Goal: Transaction & Acquisition: Download file/media

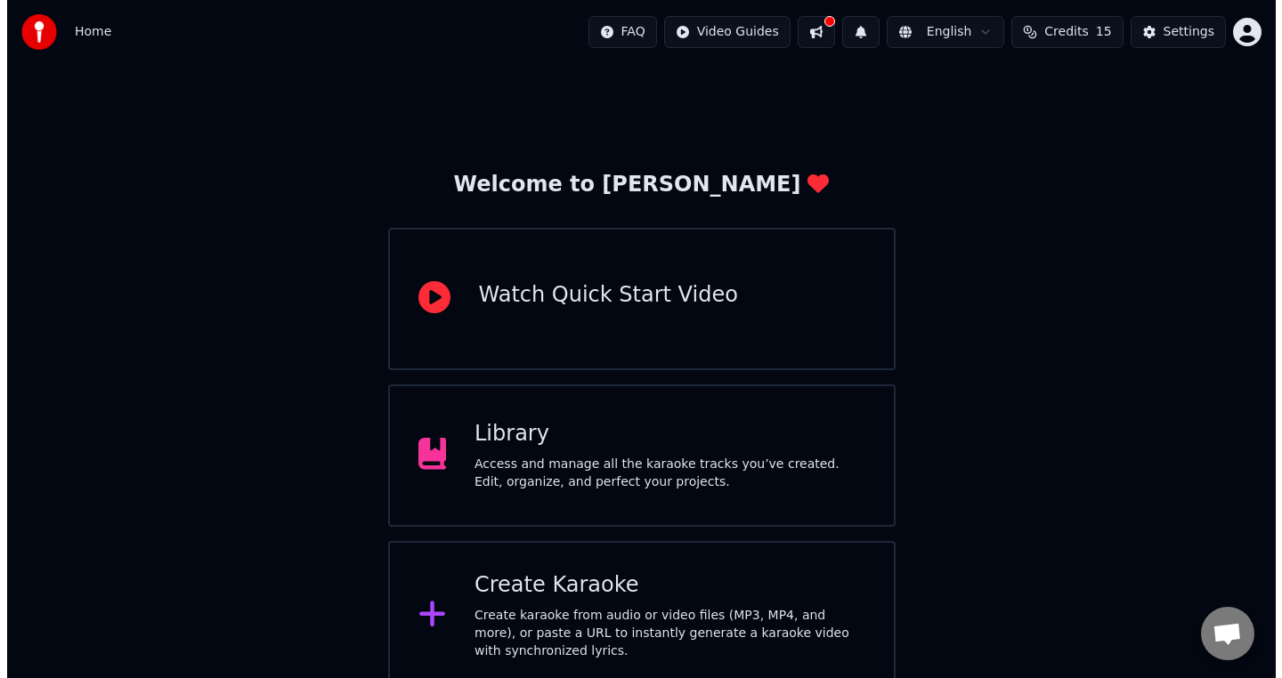
scroll to position [12, 0]
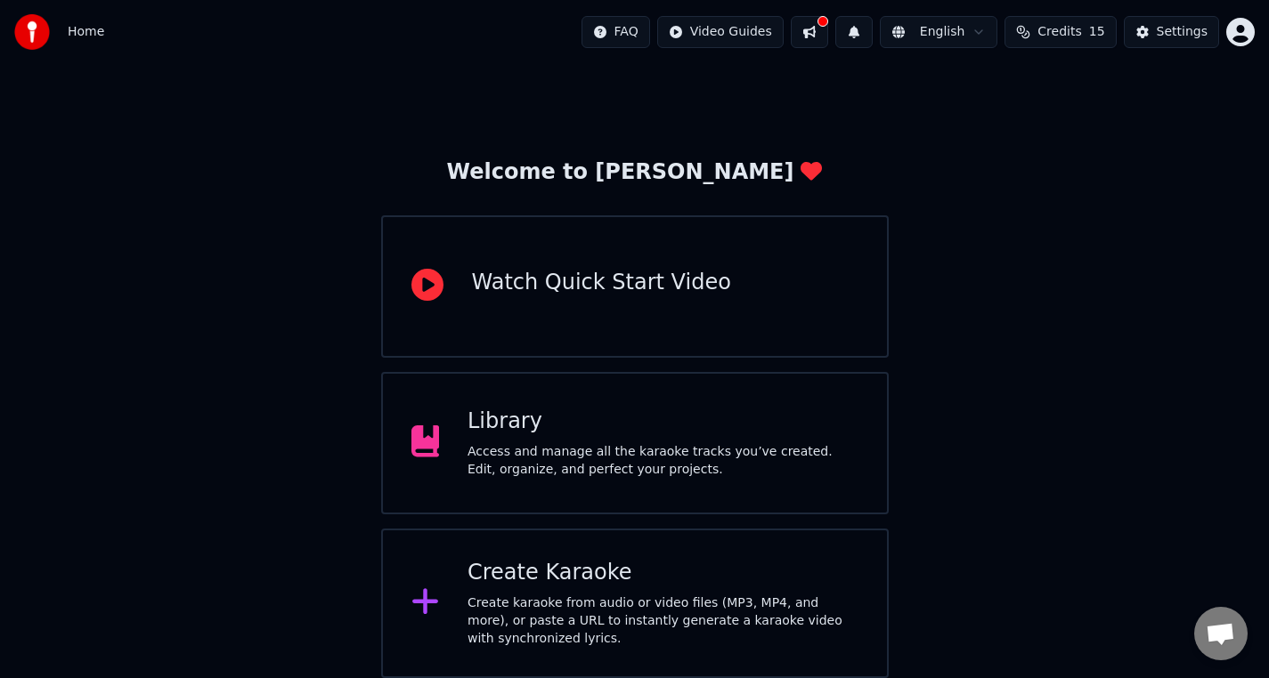
click at [525, 567] on div "Create Karaoke" at bounding box center [662, 573] width 391 height 28
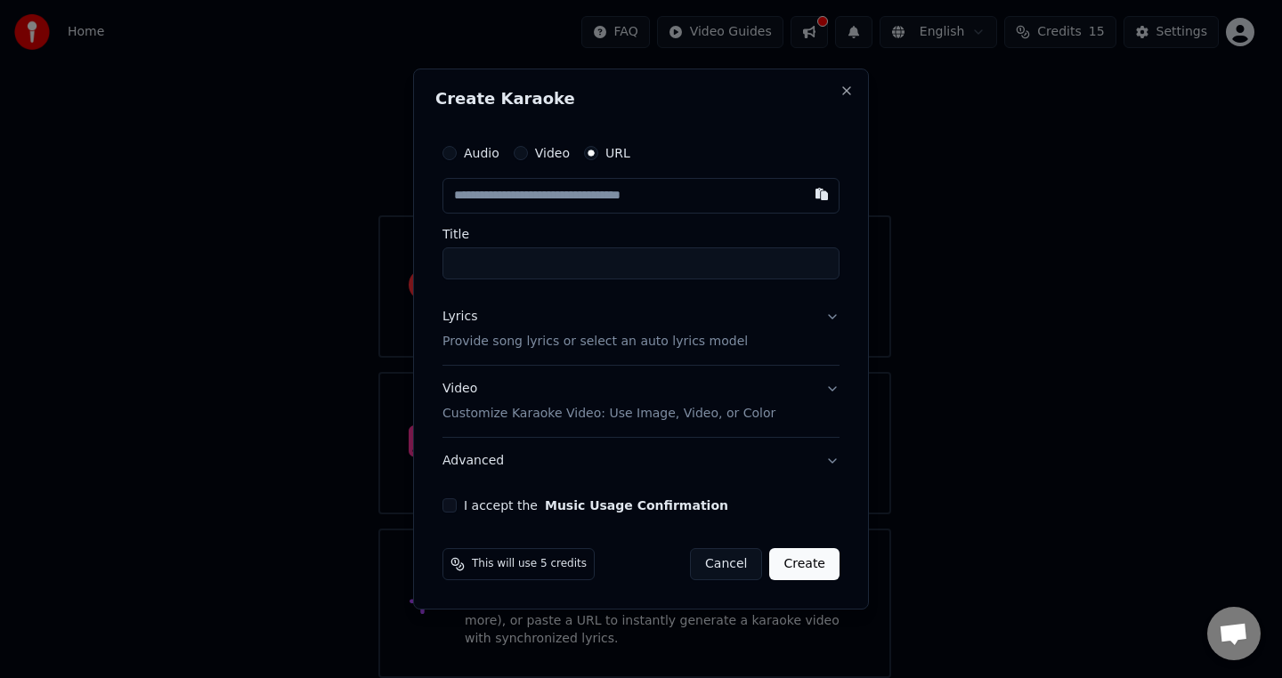
type input "**********"
click at [693, 269] on input "**********" at bounding box center [640, 263] width 397 height 32
click at [620, 325] on div "Lyrics Provide song lyrics or select an auto lyrics model" at bounding box center [594, 329] width 305 height 43
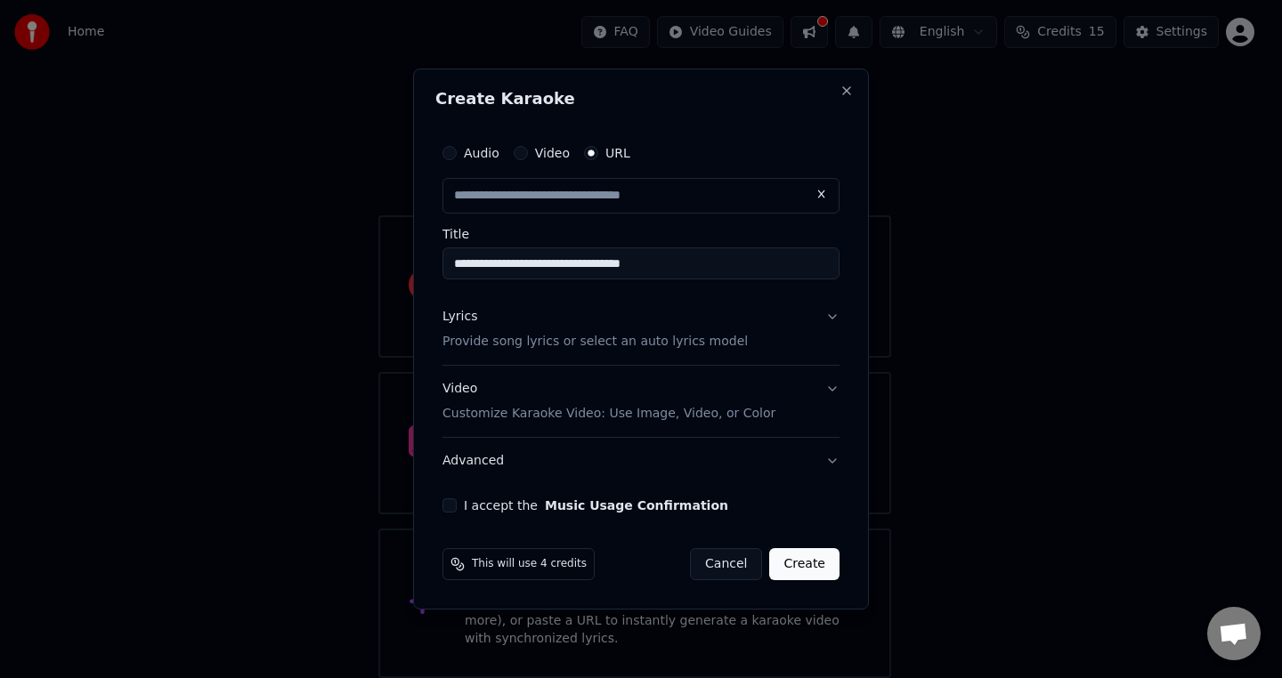
type input "**********"
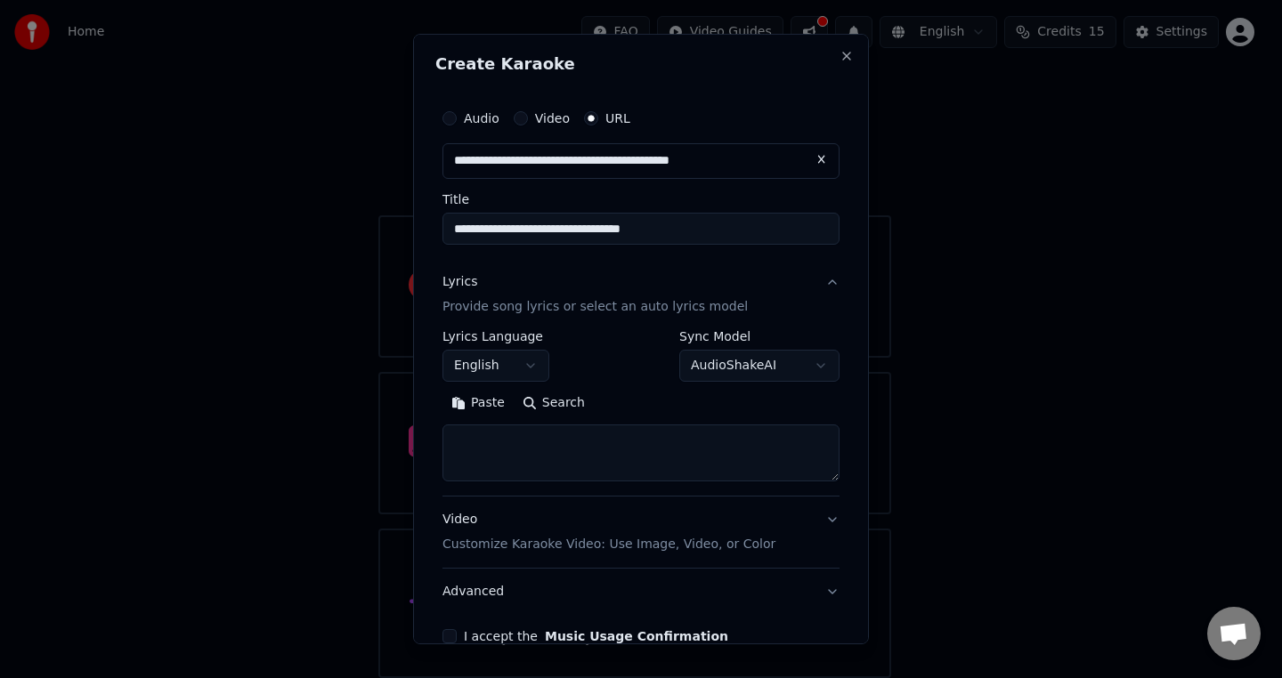
click at [528, 463] on textarea at bounding box center [640, 453] width 397 height 57
paste textarea "**********"
type textarea "**********"
click at [529, 371] on button "English" at bounding box center [495, 366] width 107 height 32
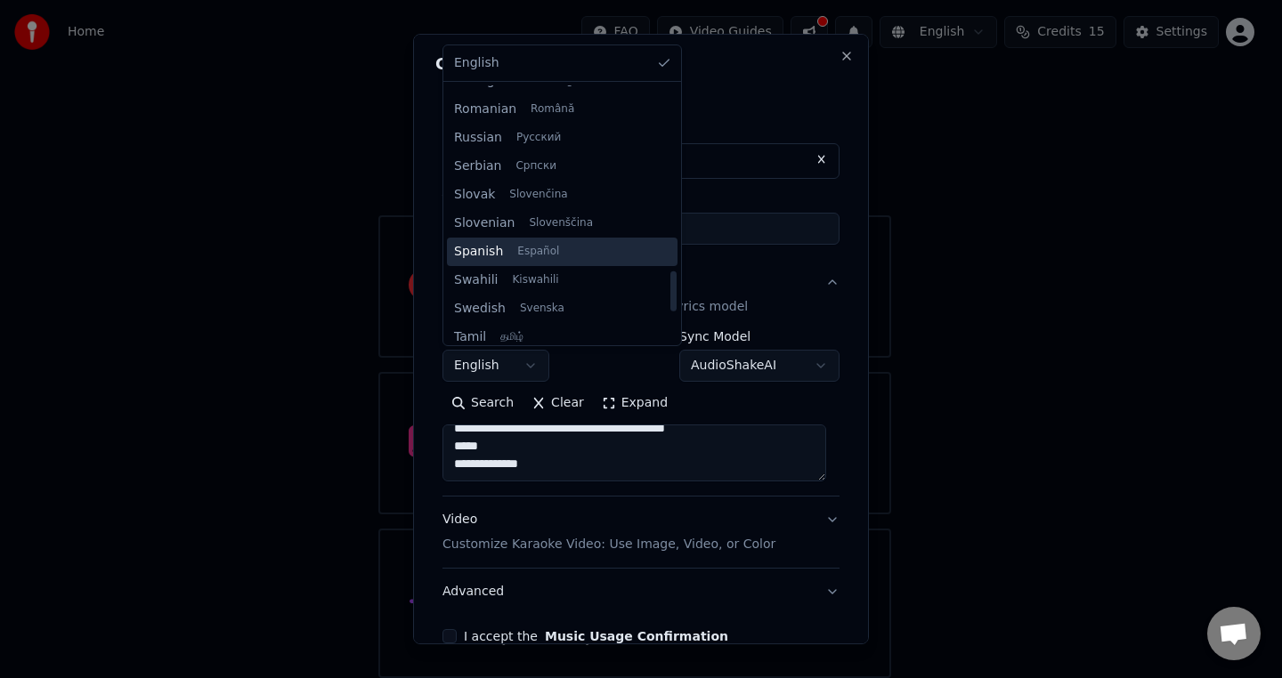
scroll to position [1170, 0]
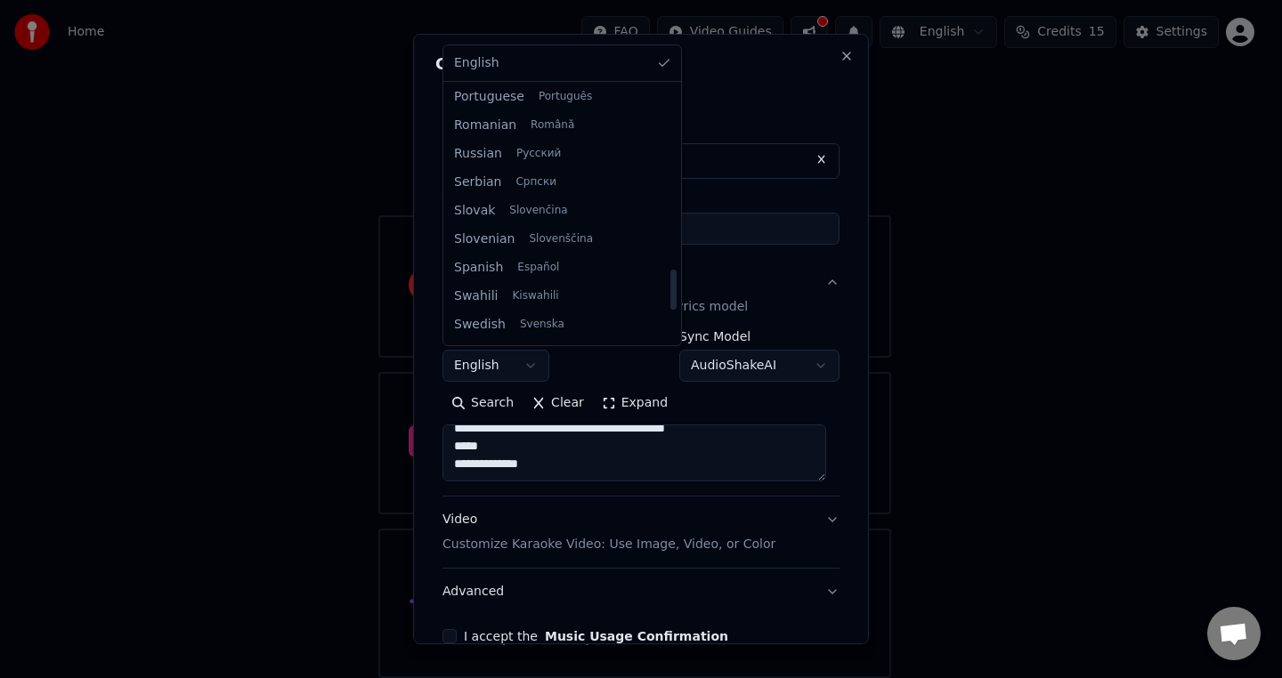
select select "**"
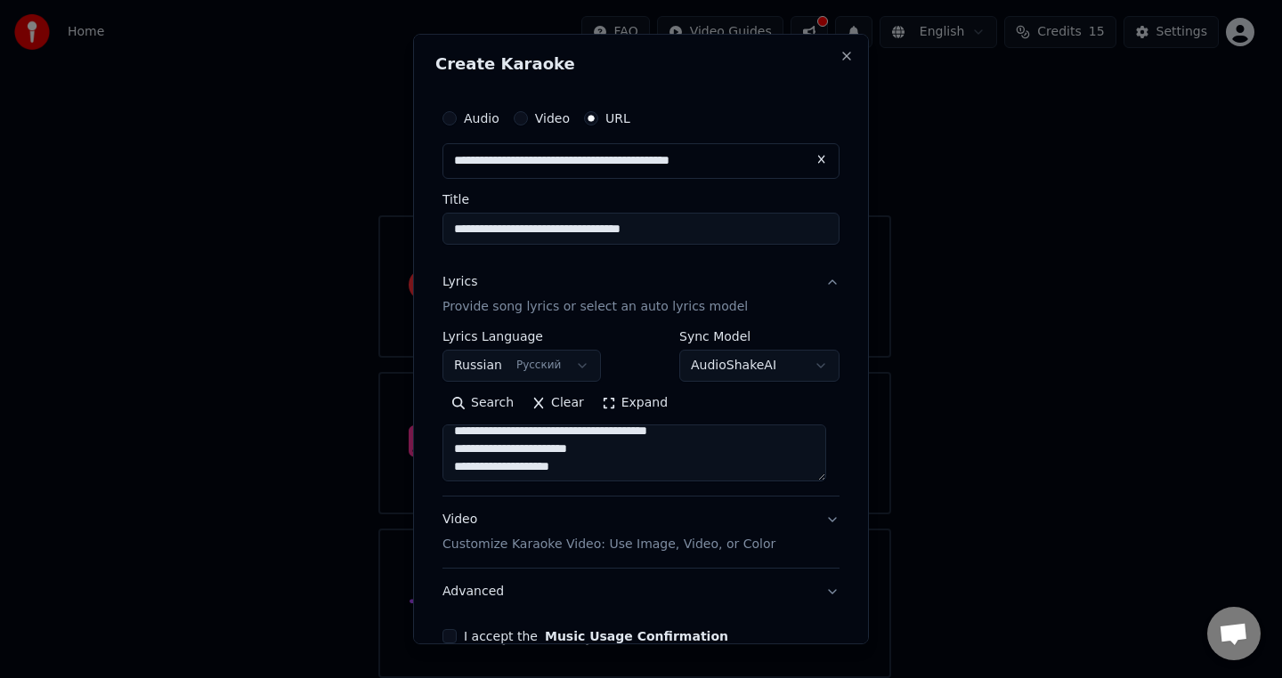
scroll to position [0, 0]
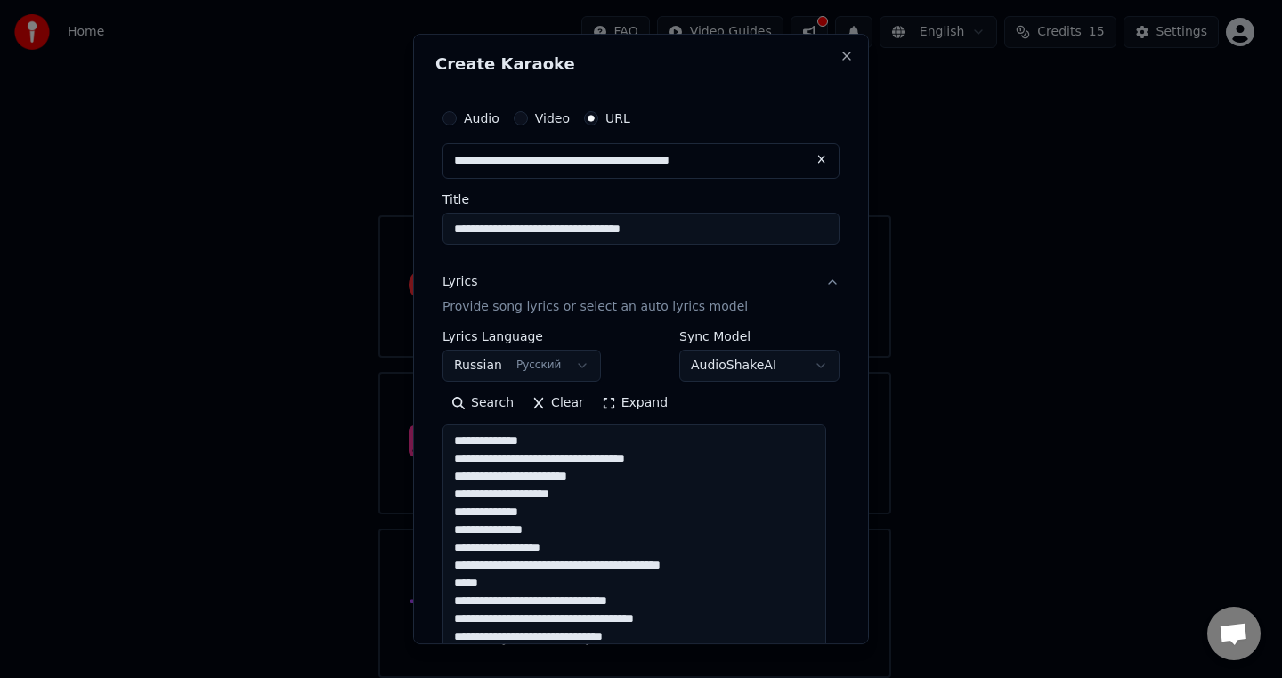
drag, startPoint x: 821, startPoint y: 480, endPoint x: 813, endPoint y: 705, distance: 225.4
click at [813, 677] on html "**********" at bounding box center [641, 333] width 1282 height 691
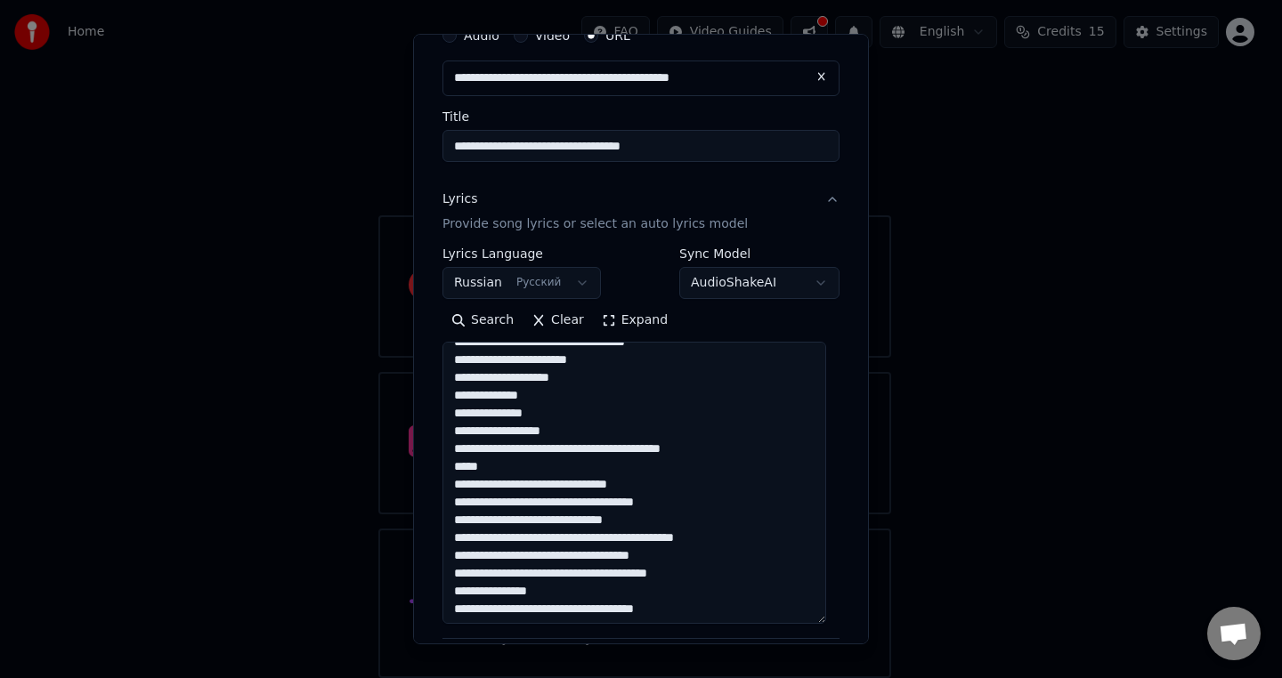
scroll to position [84, 0]
click at [632, 466] on textarea at bounding box center [634, 482] width 384 height 282
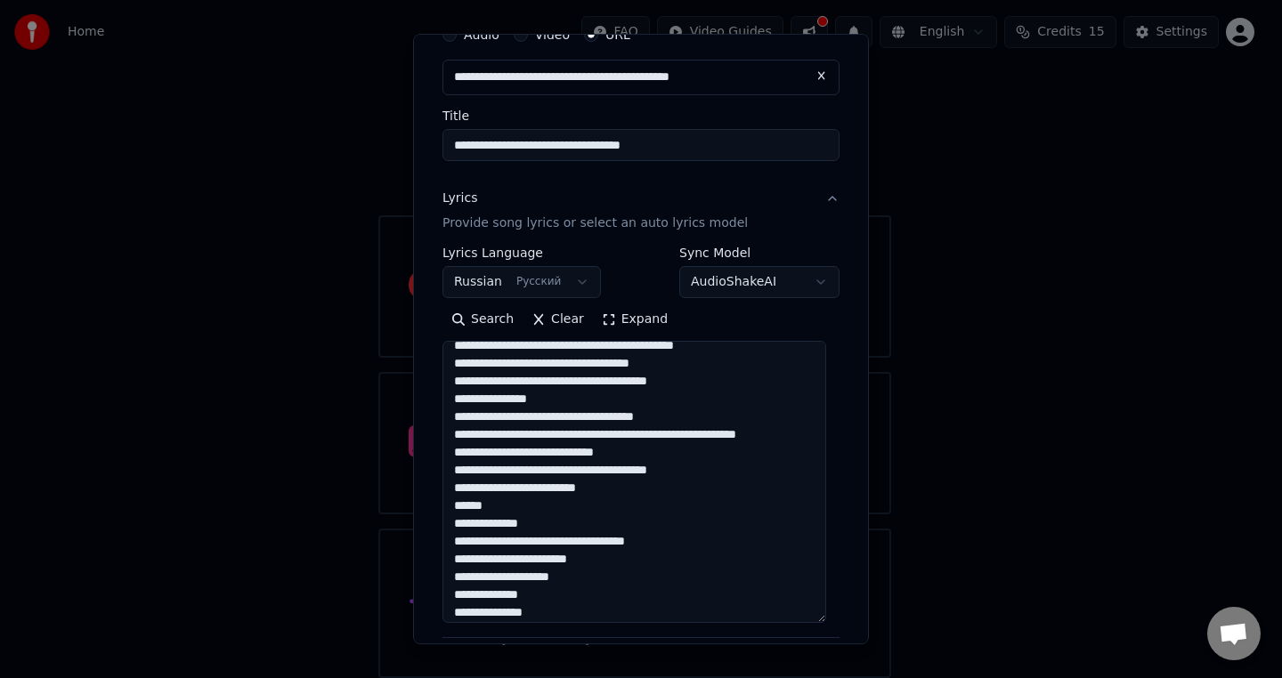
scroll to position [229, 0]
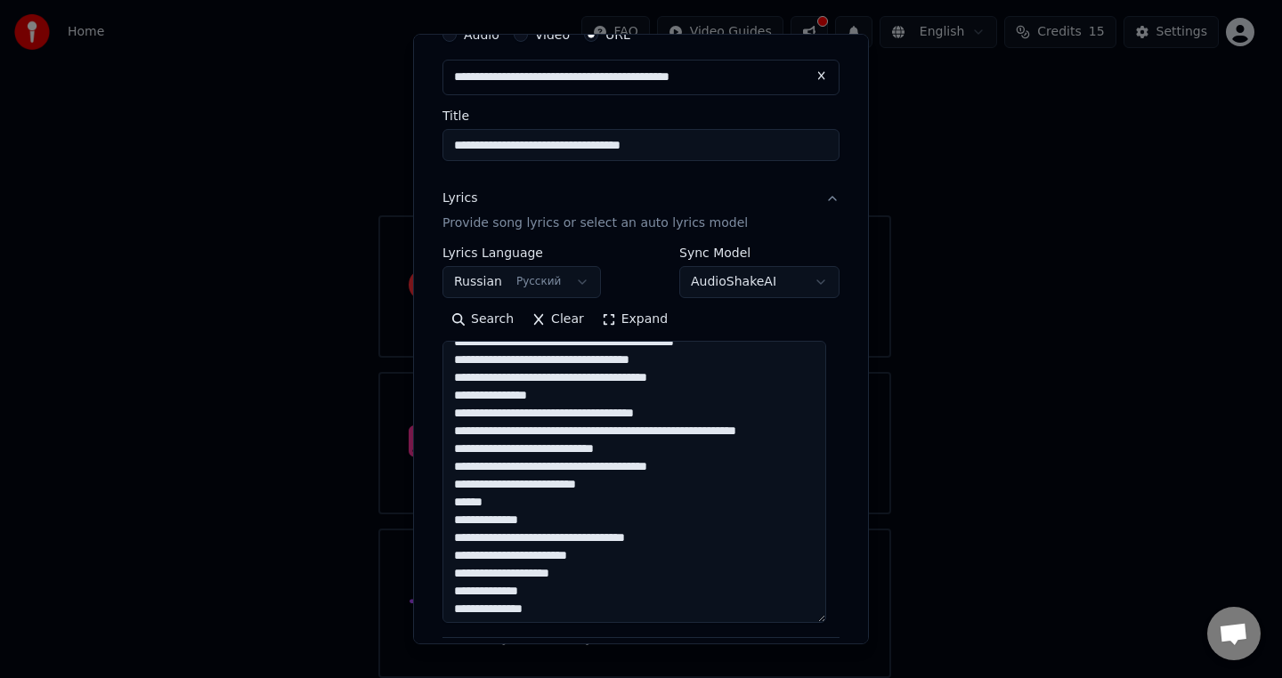
click at [603, 521] on textarea at bounding box center [634, 482] width 384 height 282
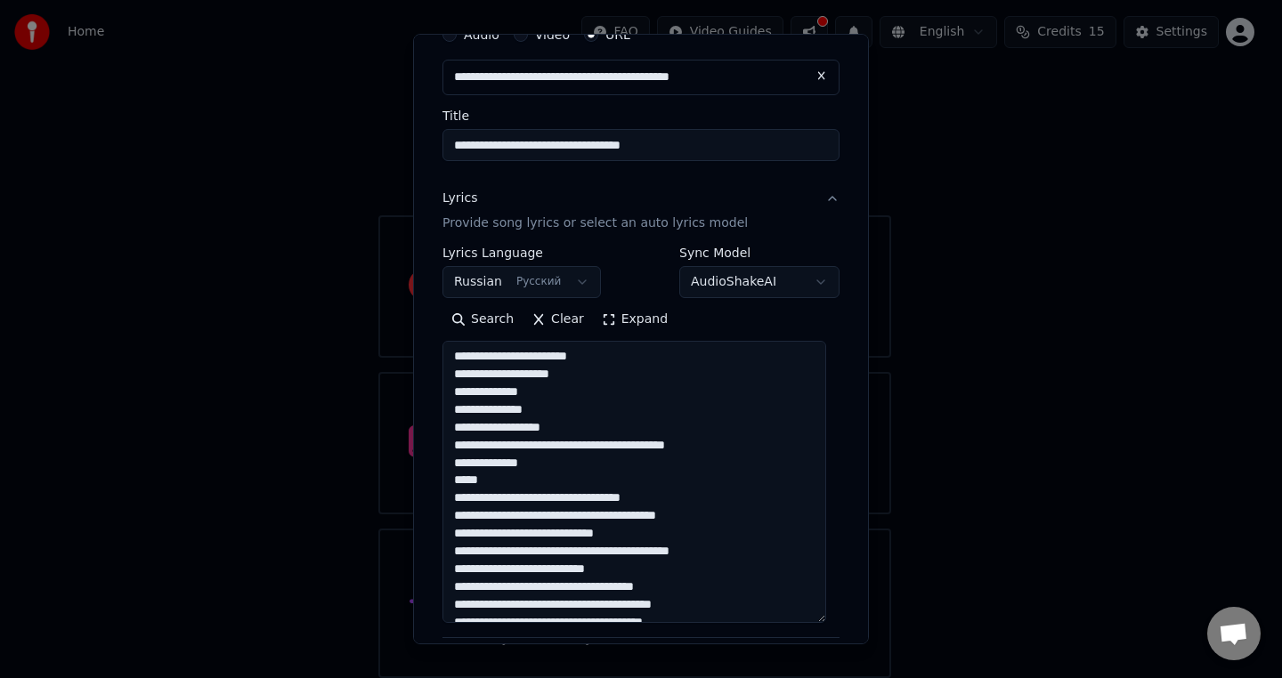
scroll to position [430, 0]
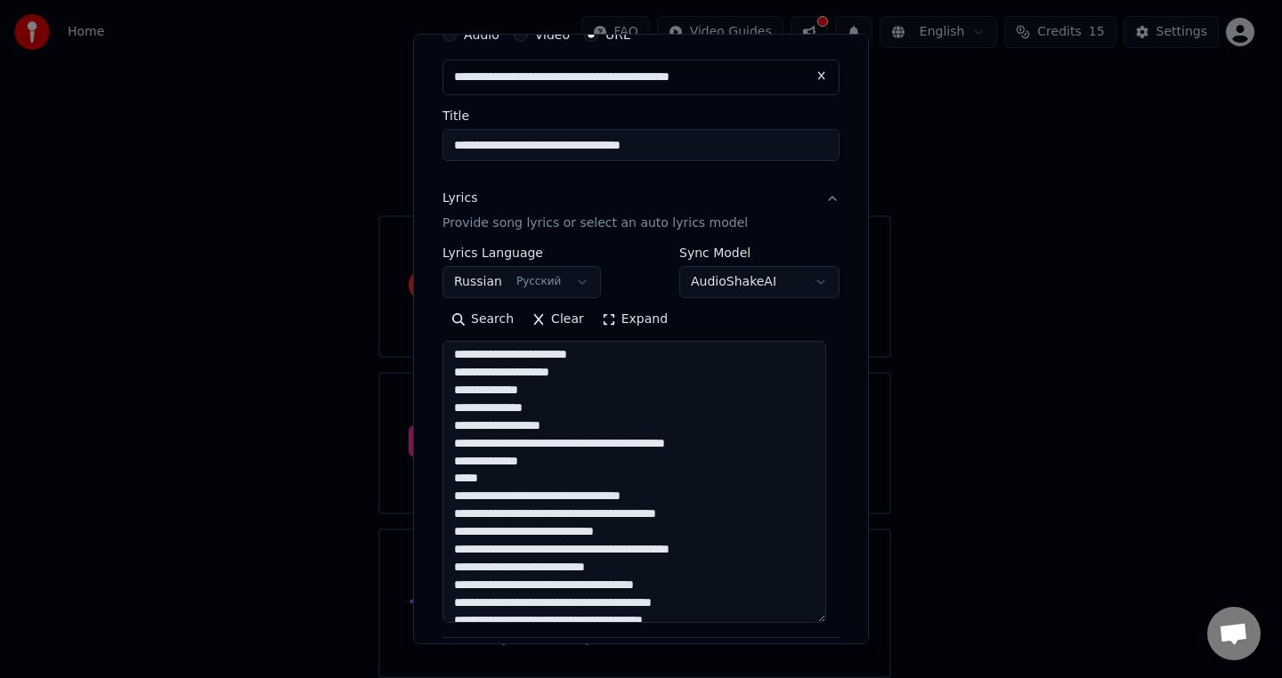
click at [585, 501] on textarea at bounding box center [634, 482] width 384 height 282
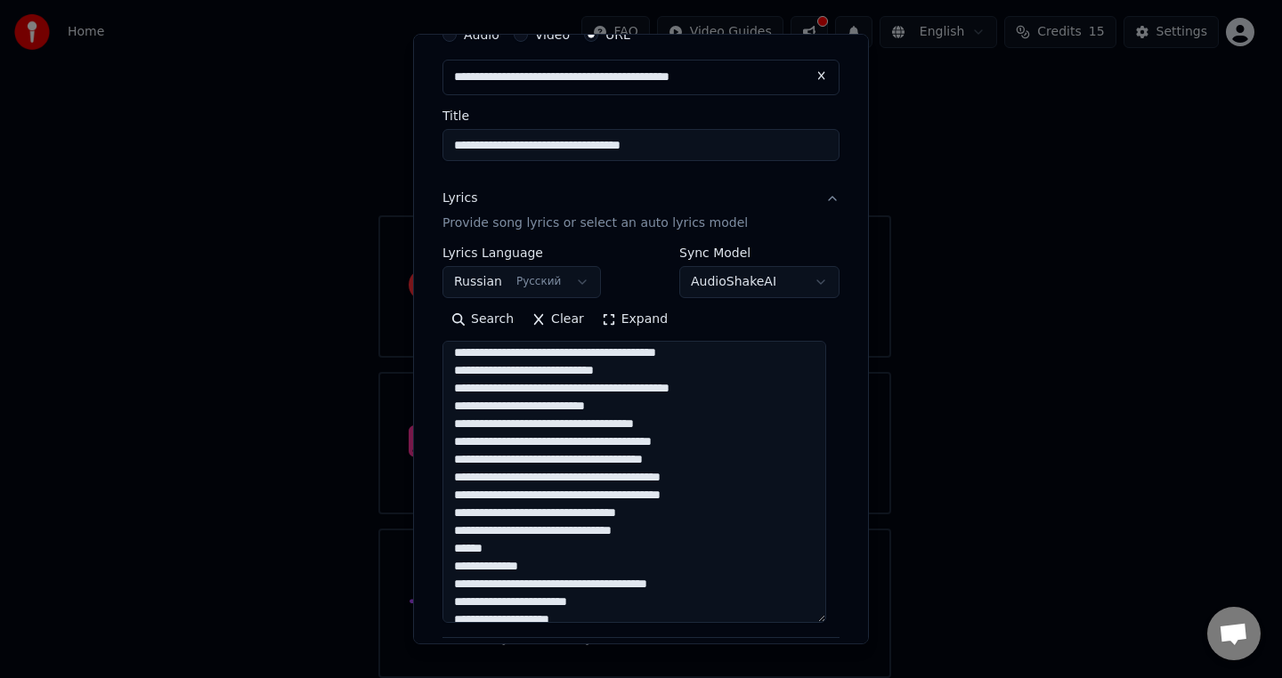
scroll to position [609, 0]
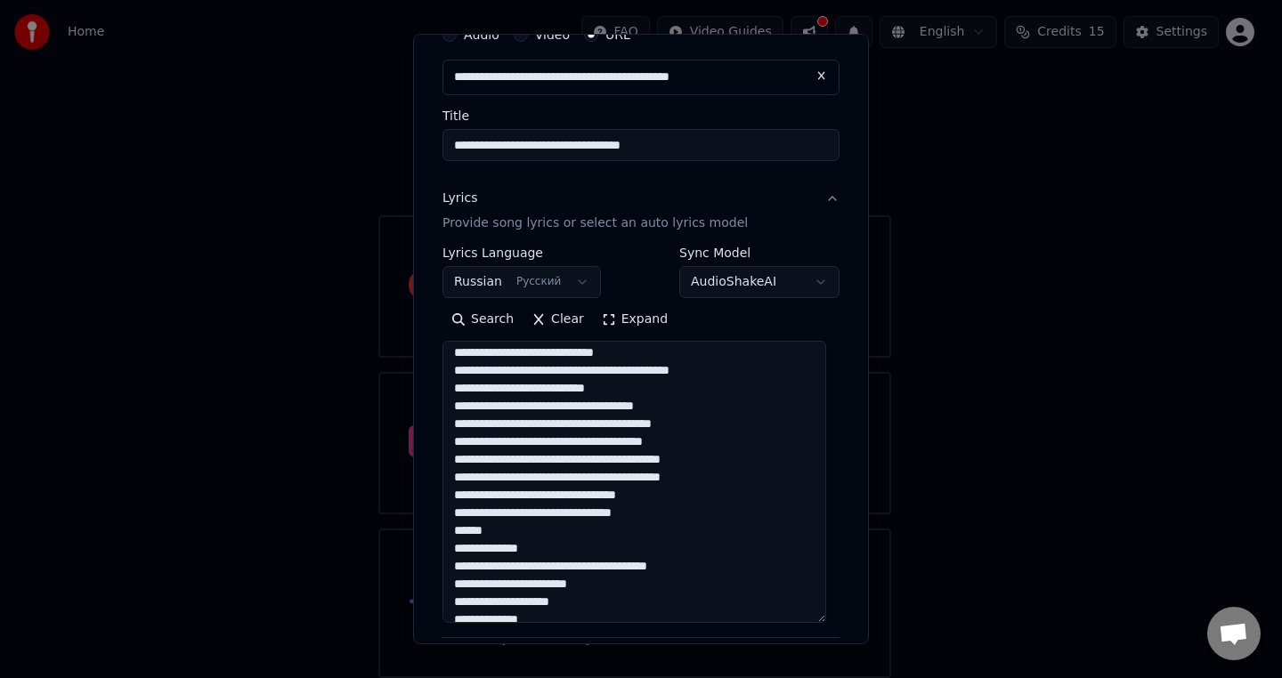
click at [537, 551] on textarea at bounding box center [634, 482] width 384 height 282
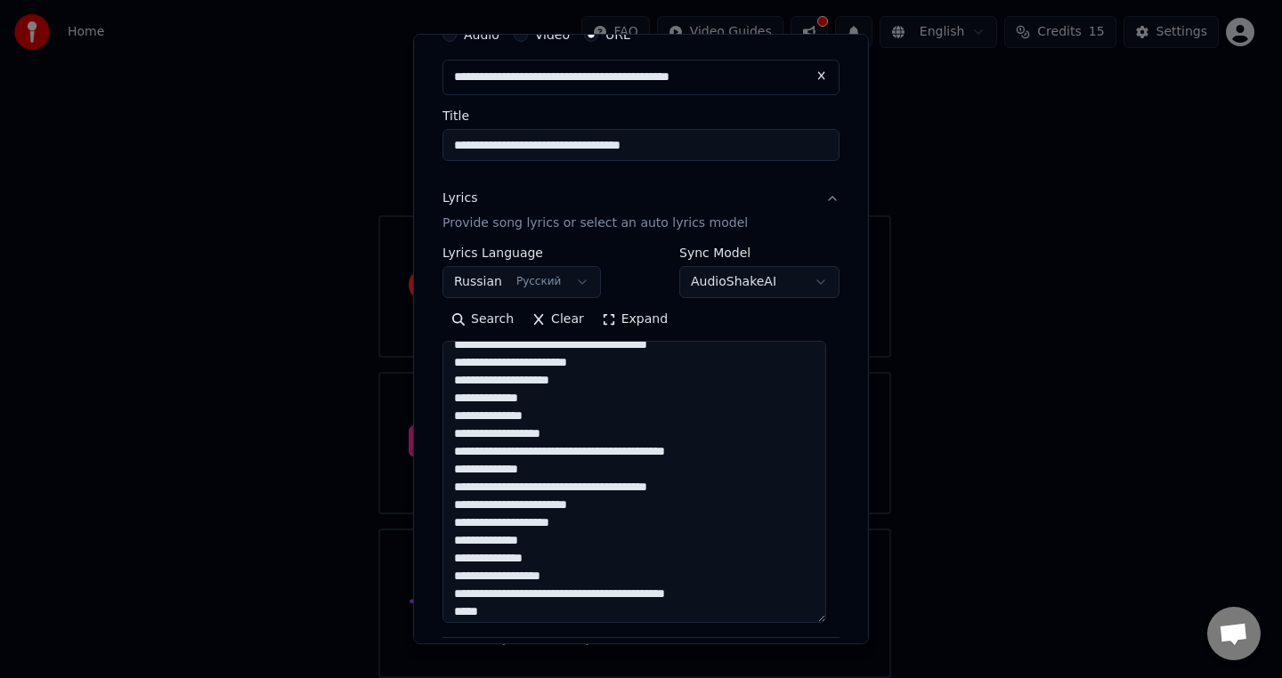
scroll to position [872, 0]
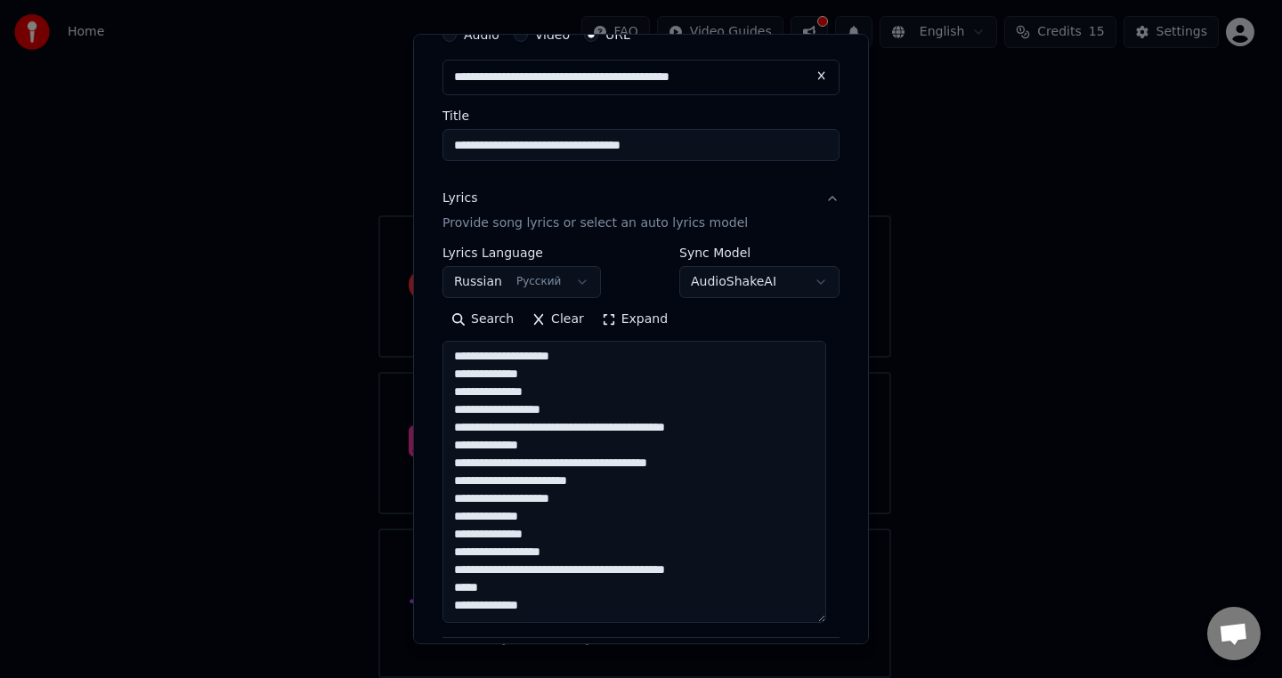
click at [520, 585] on textarea at bounding box center [634, 482] width 384 height 282
type textarea "**********"
click at [775, 316] on div "Search Clear Expand" at bounding box center [640, 319] width 397 height 28
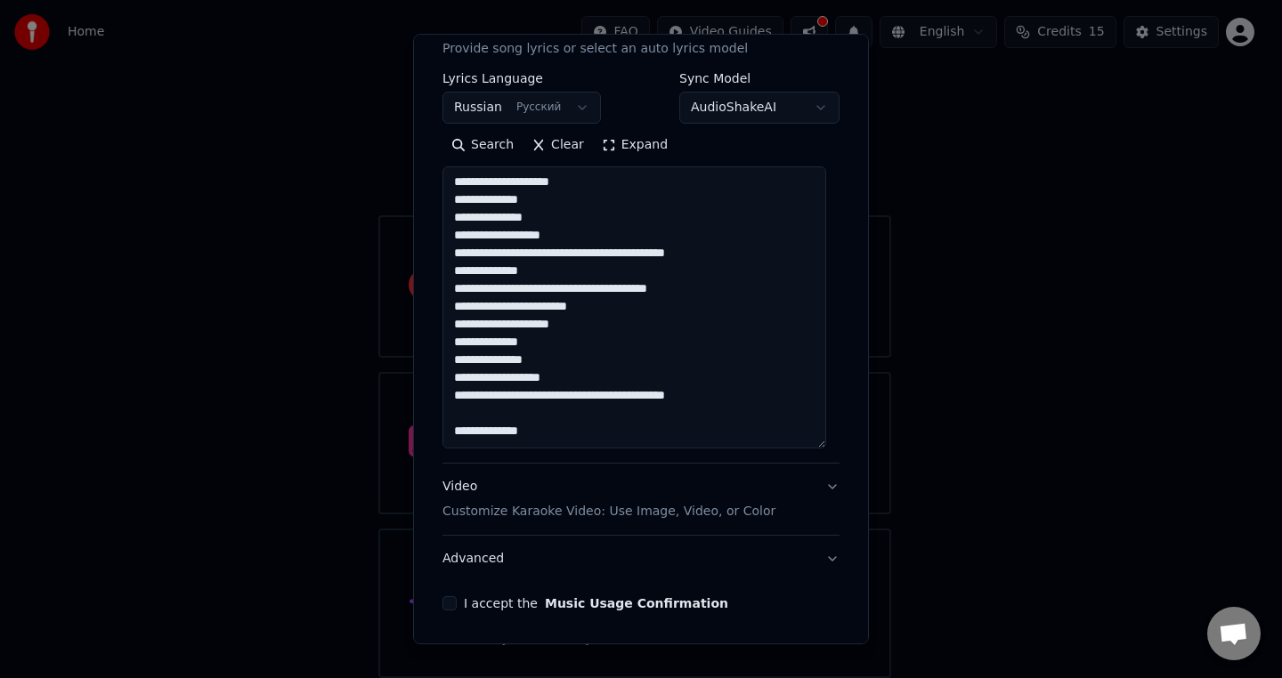
scroll to position [321, 0]
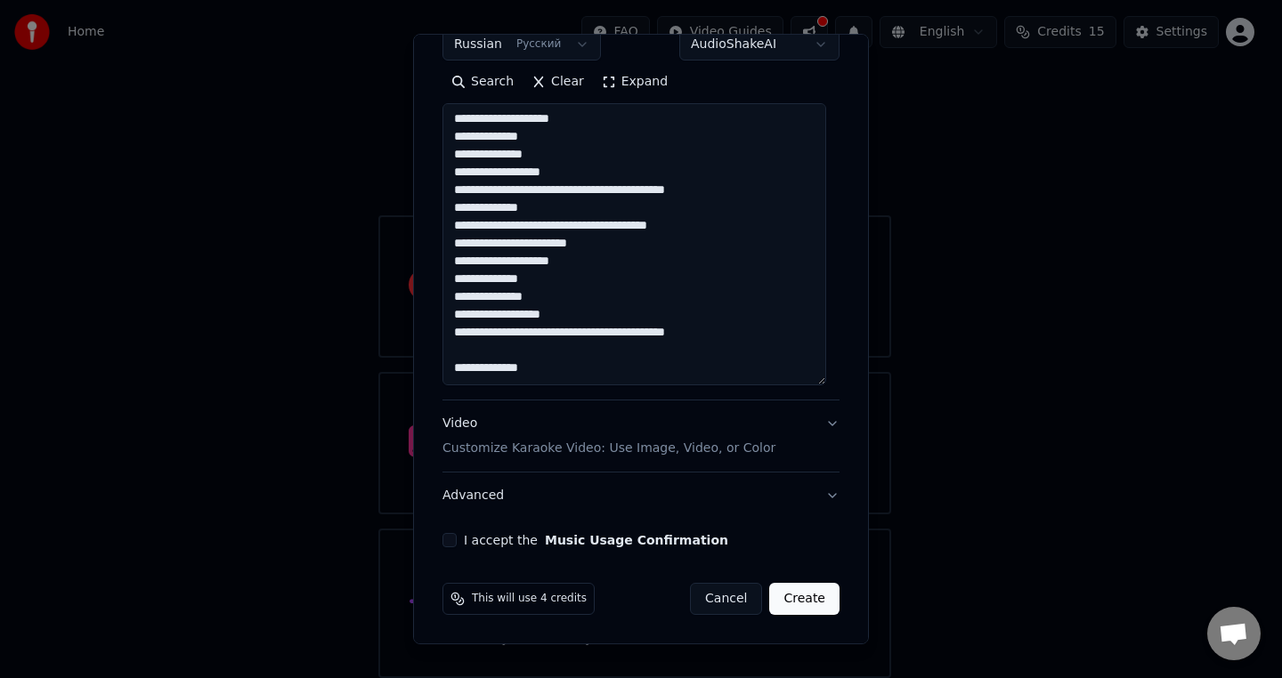
click at [452, 541] on button "I accept the Music Usage Confirmation" at bounding box center [449, 540] width 14 height 14
click at [589, 491] on button "Advanced" at bounding box center [640, 496] width 397 height 46
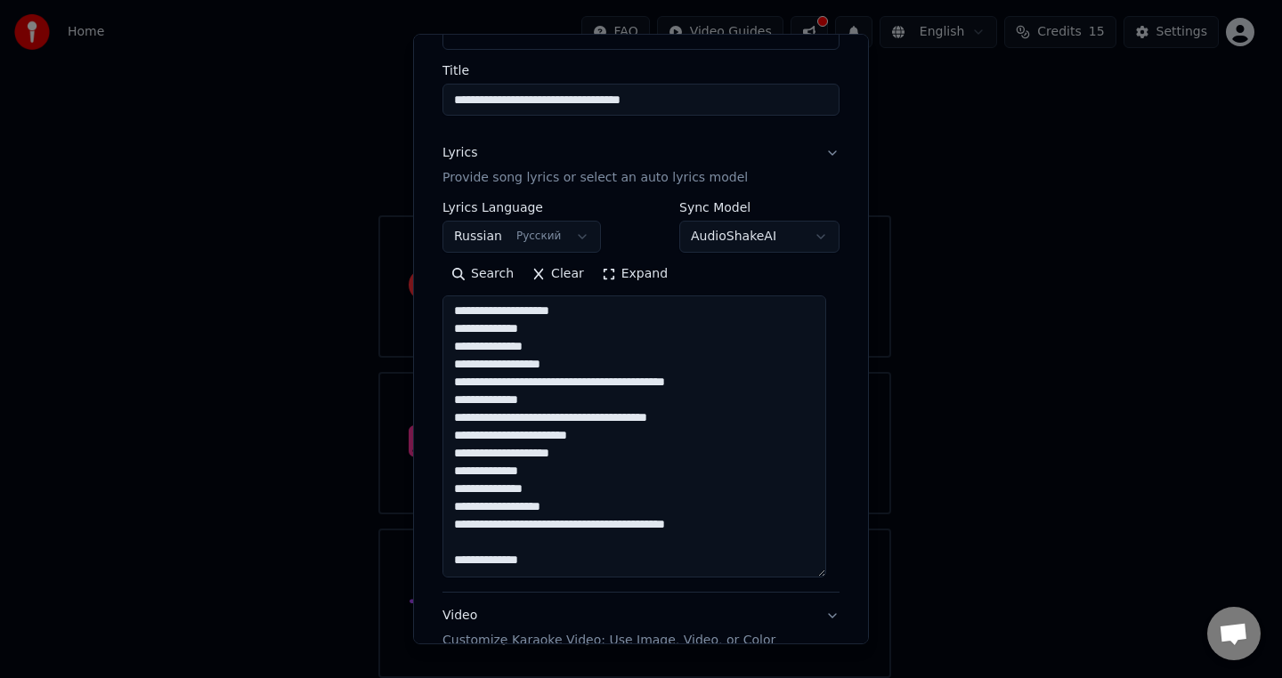
scroll to position [0, 0]
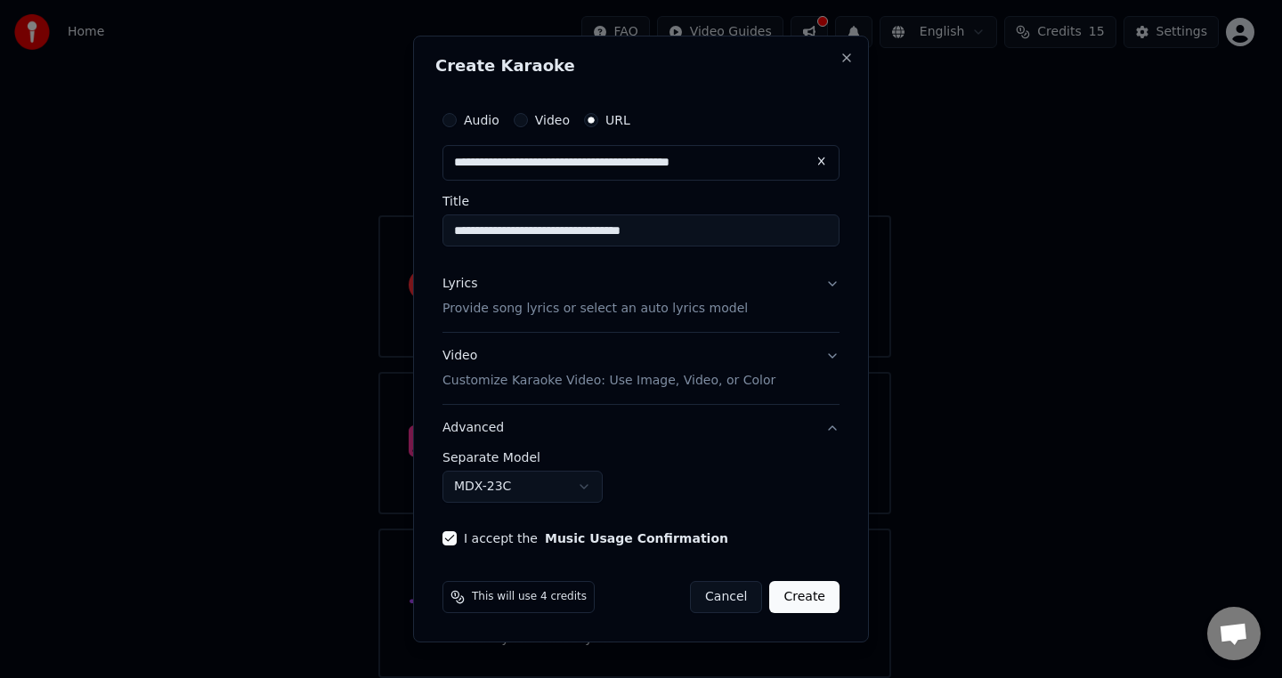
click at [653, 362] on div "Video Customize Karaoke Video: Use Image, Video, or Color" at bounding box center [608, 368] width 333 height 43
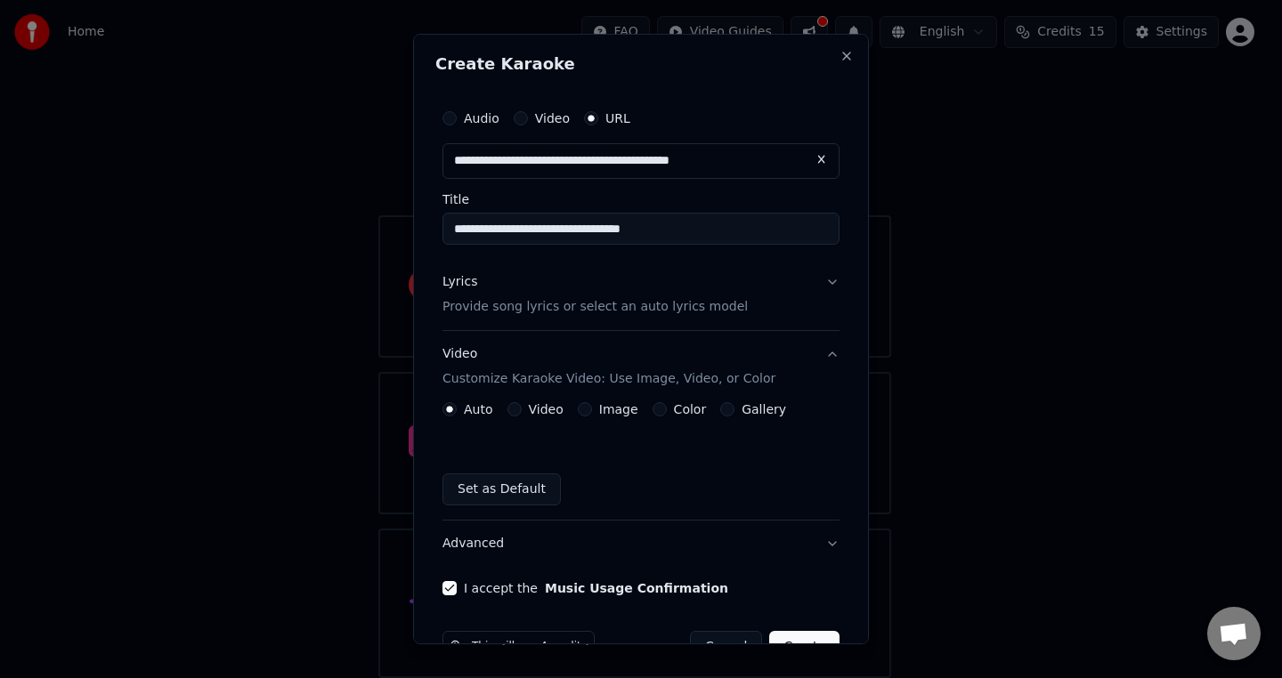
click at [677, 301] on p "Provide song lyrics or select an auto lyrics model" at bounding box center [594, 307] width 305 height 18
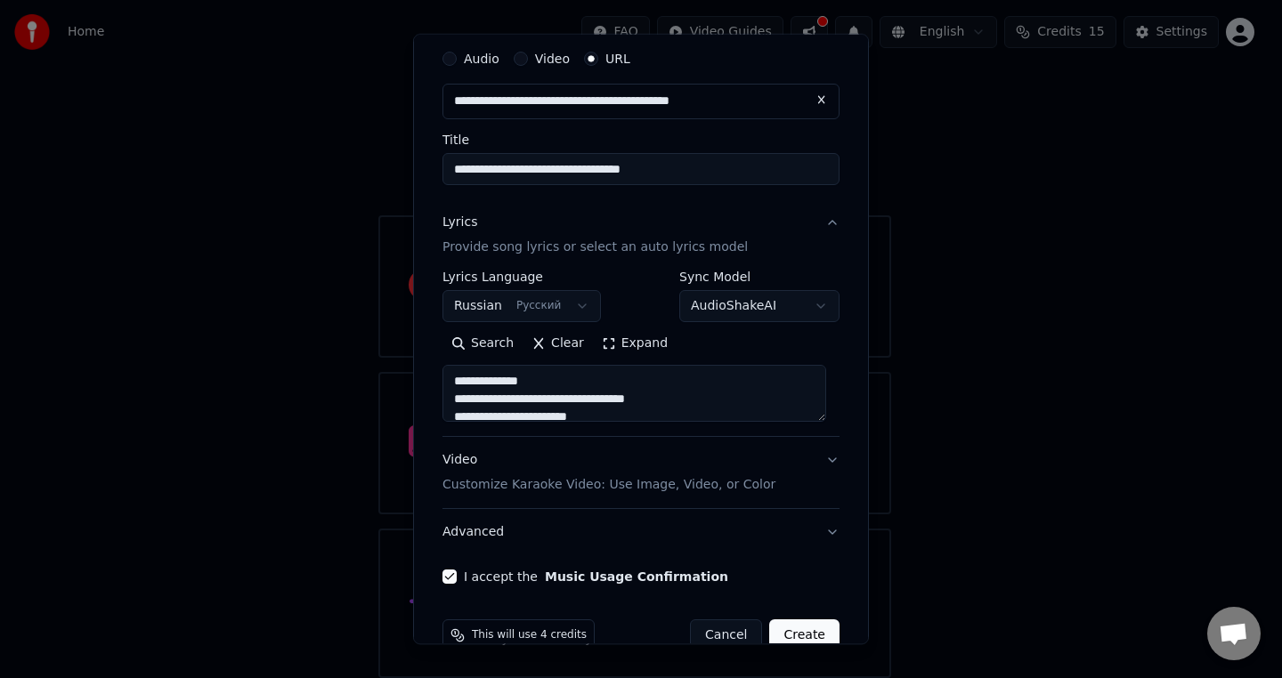
scroll to position [96, 0]
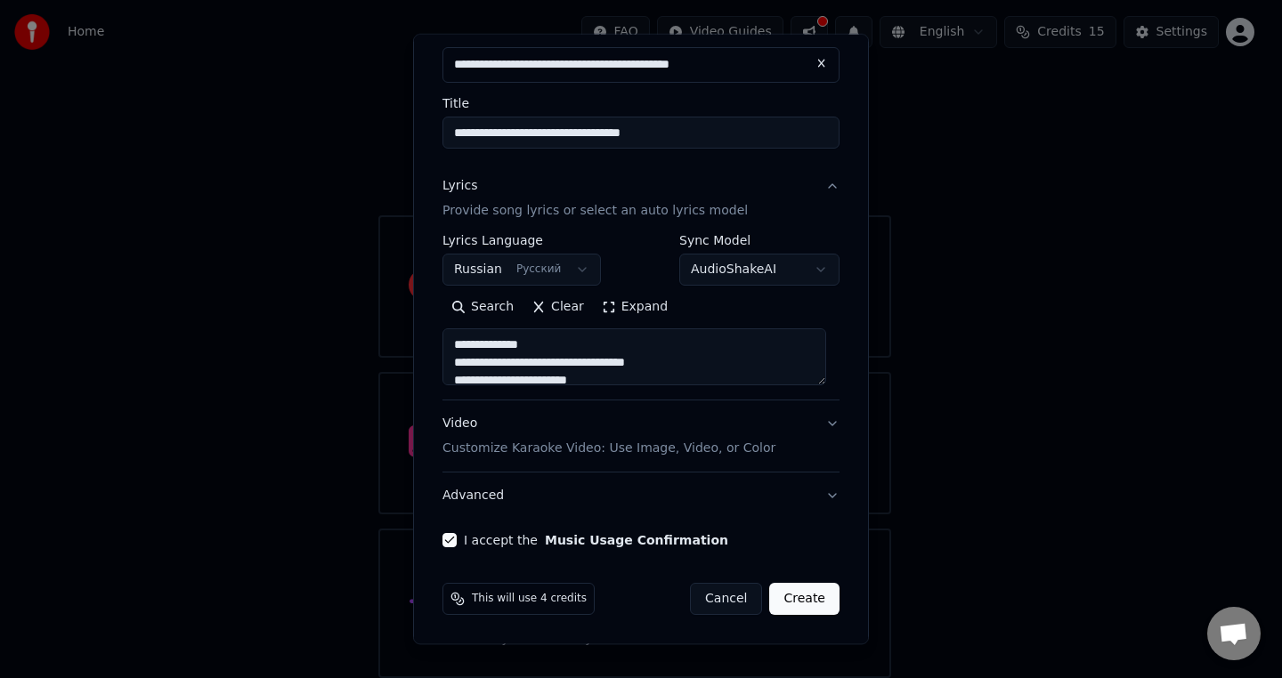
click at [588, 447] on p "Customize Karaoke Video: Use Image, Video, or Color" at bounding box center [608, 449] width 333 height 18
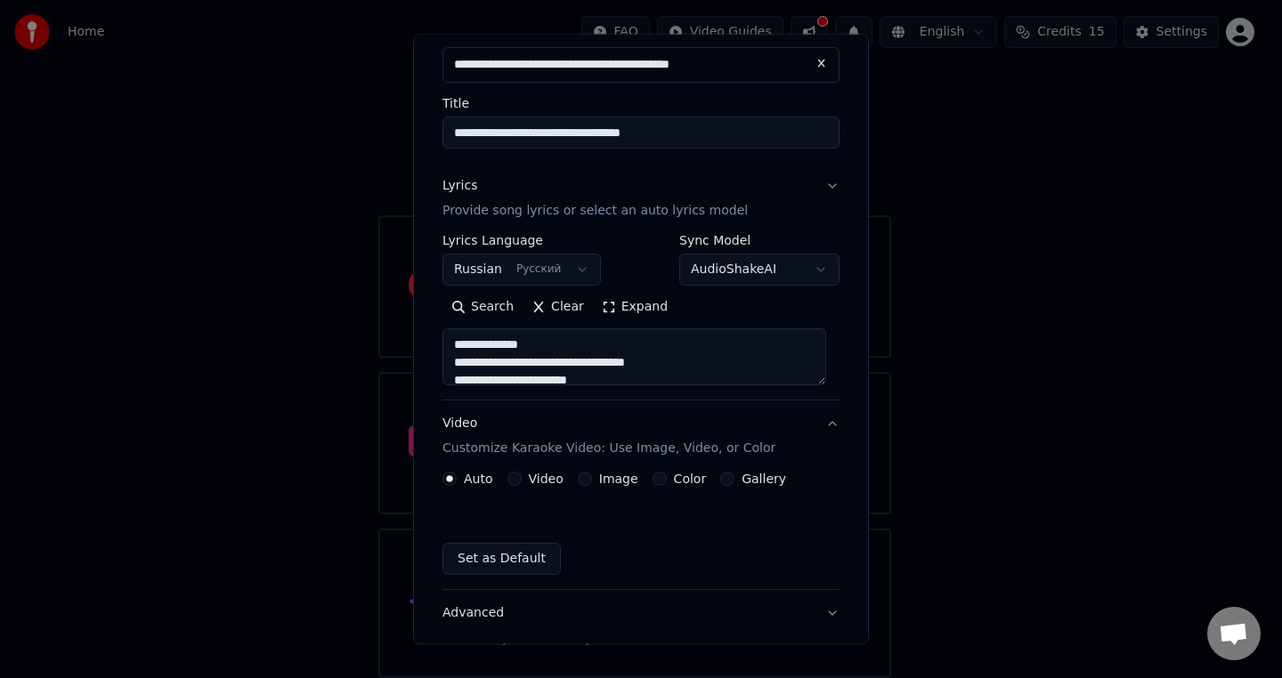
scroll to position [48, 0]
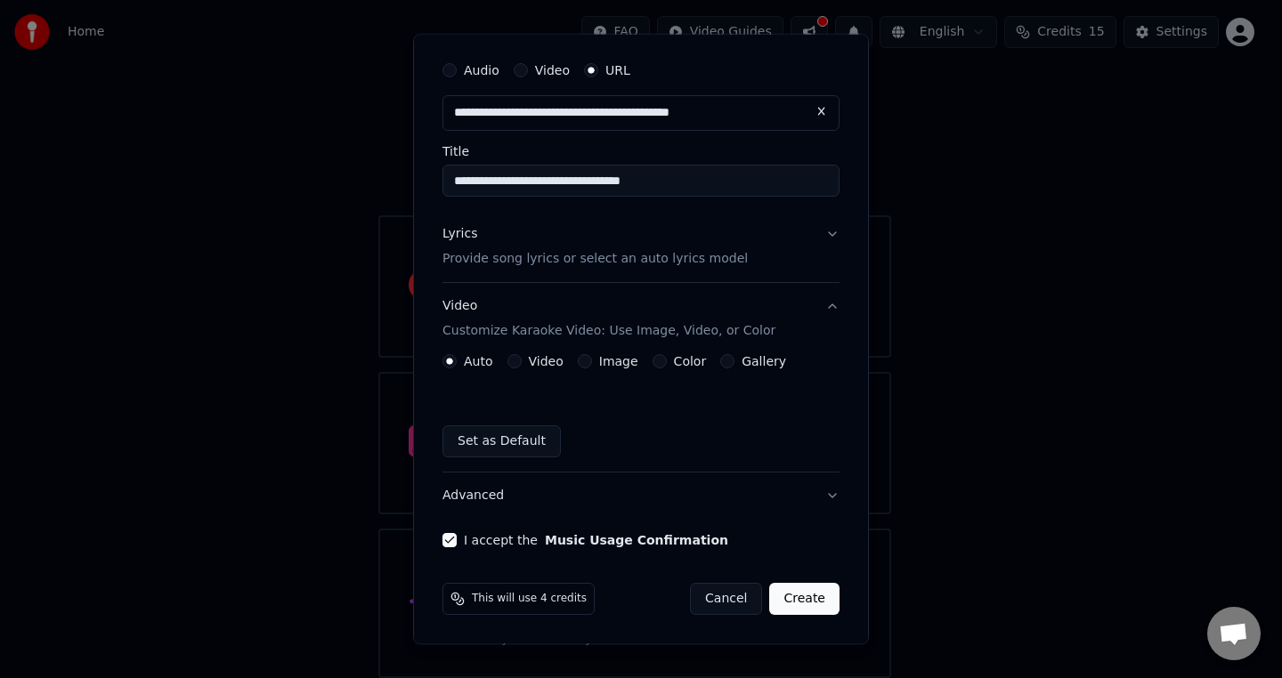
click at [803, 597] on button "Create" at bounding box center [804, 599] width 70 height 32
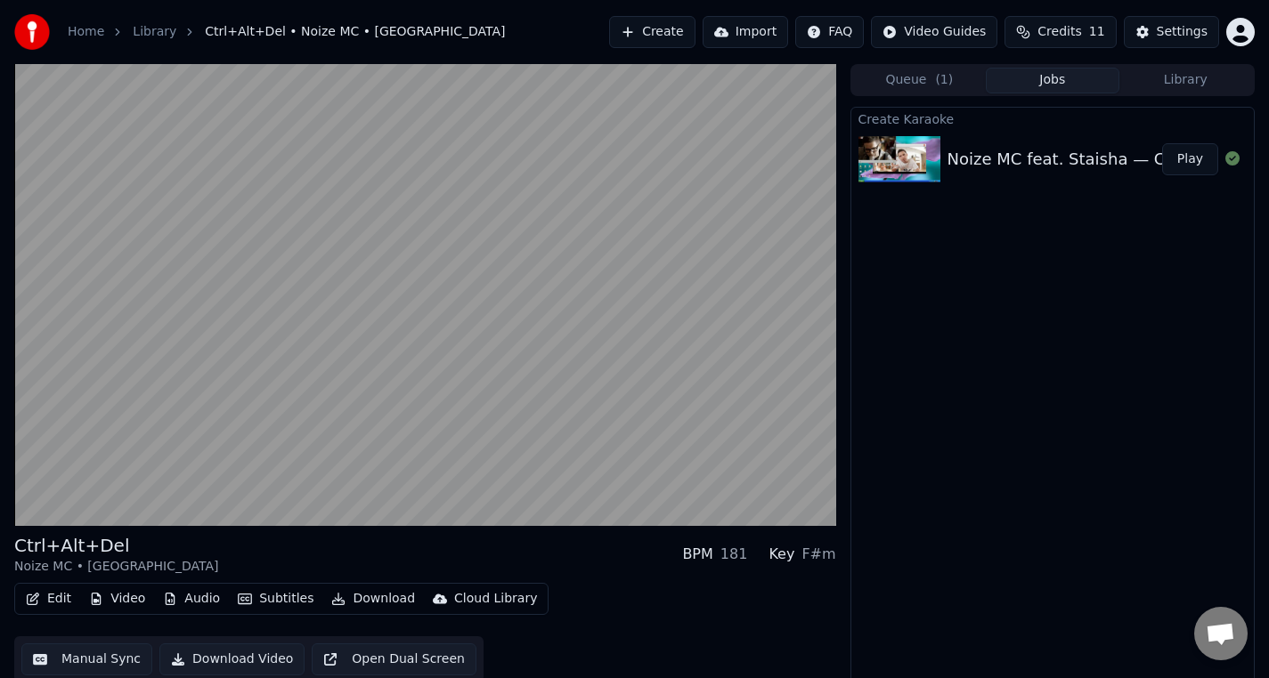
scroll to position [4, 0]
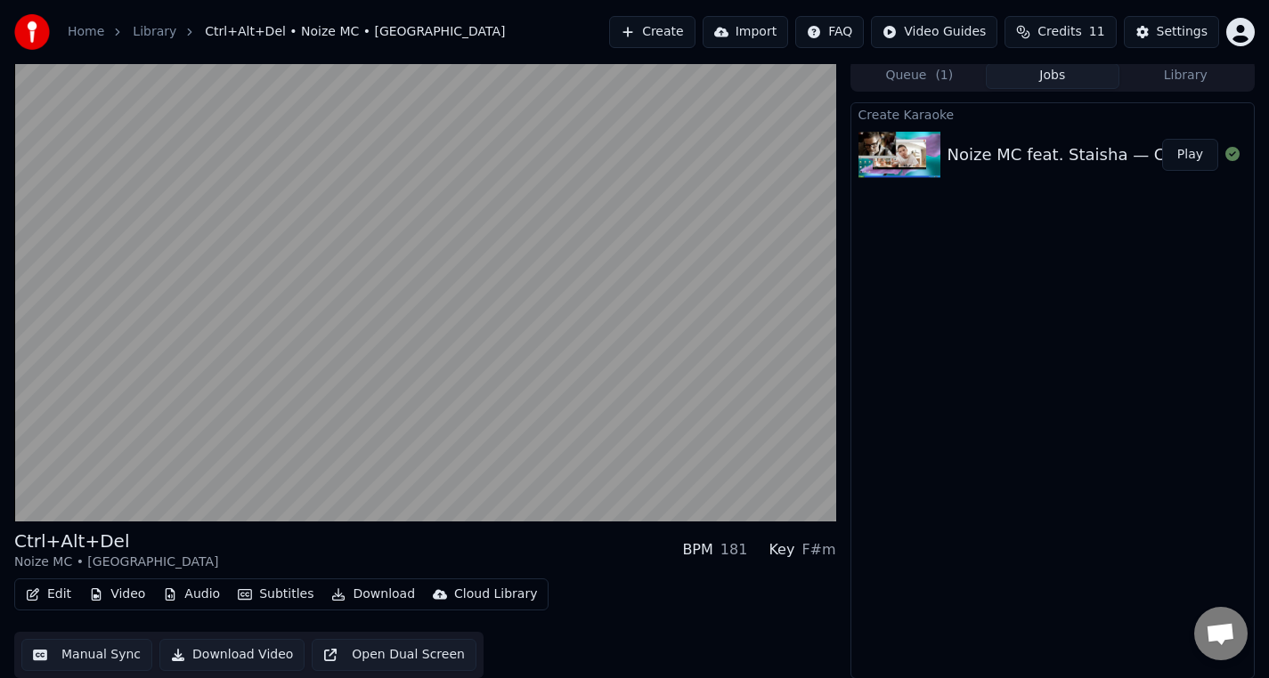
click at [59, 594] on button "Edit" at bounding box center [49, 594] width 60 height 25
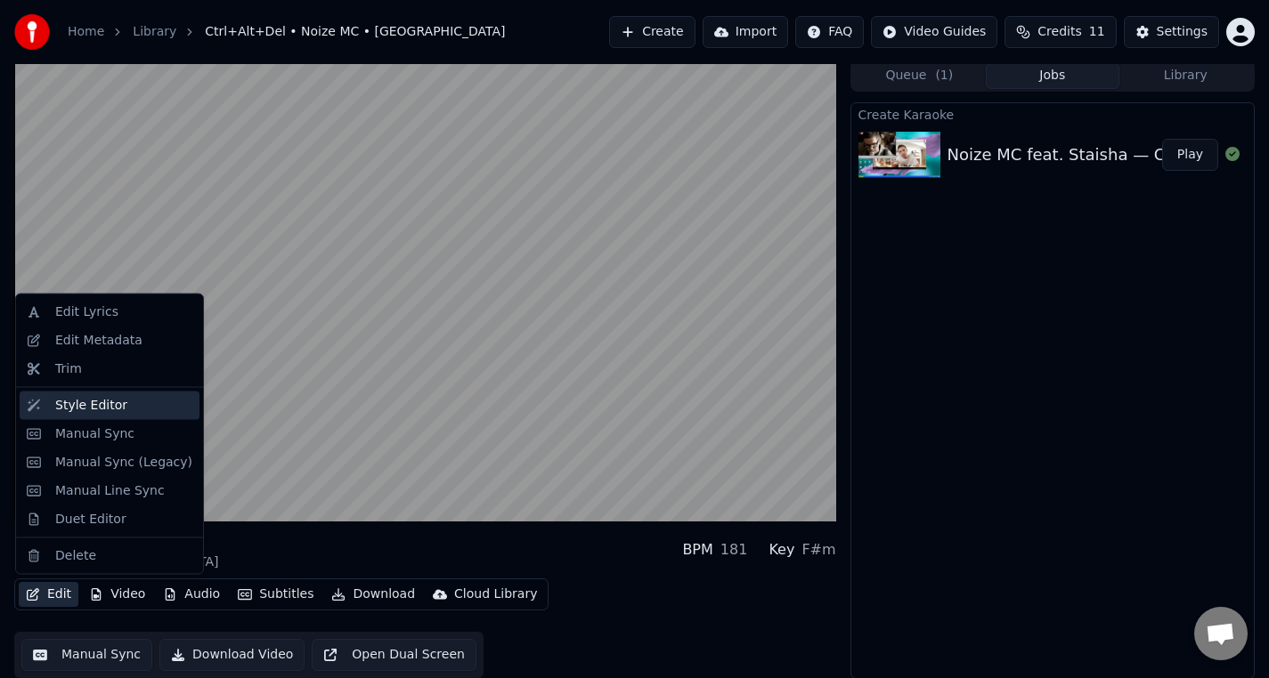
click at [82, 406] on div "Style Editor" at bounding box center [91, 405] width 72 height 18
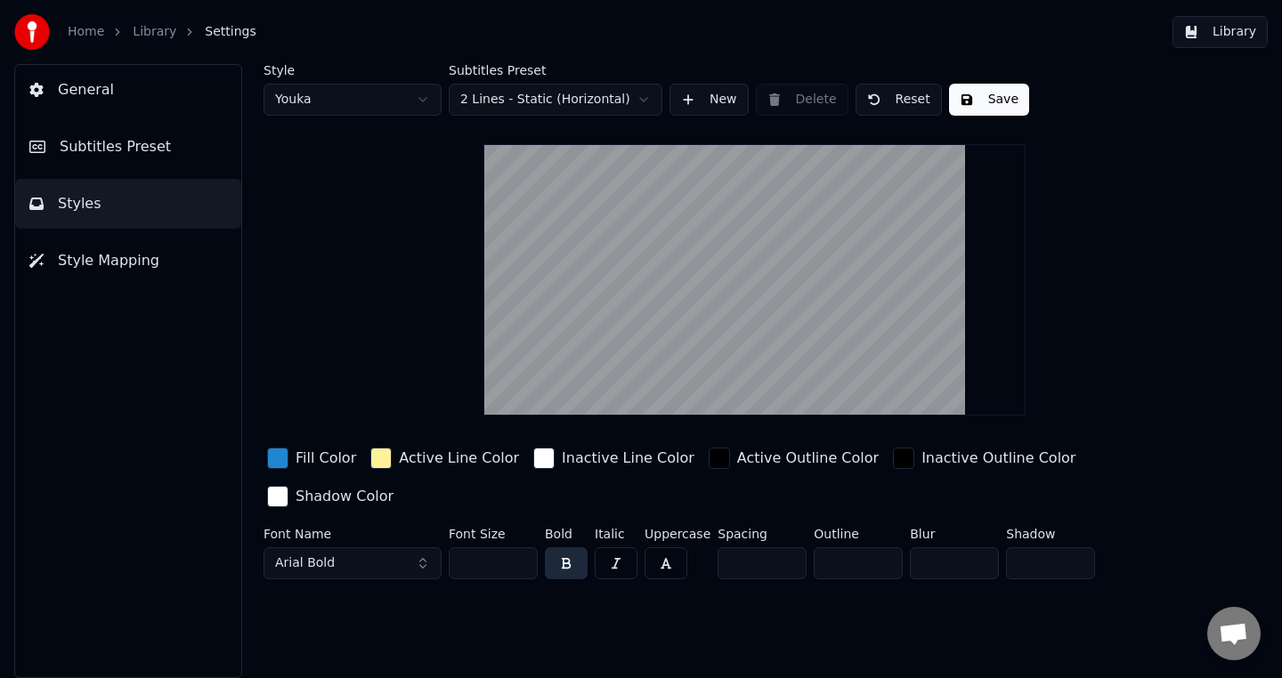
click at [288, 486] on div "button" at bounding box center [277, 496] width 21 height 21
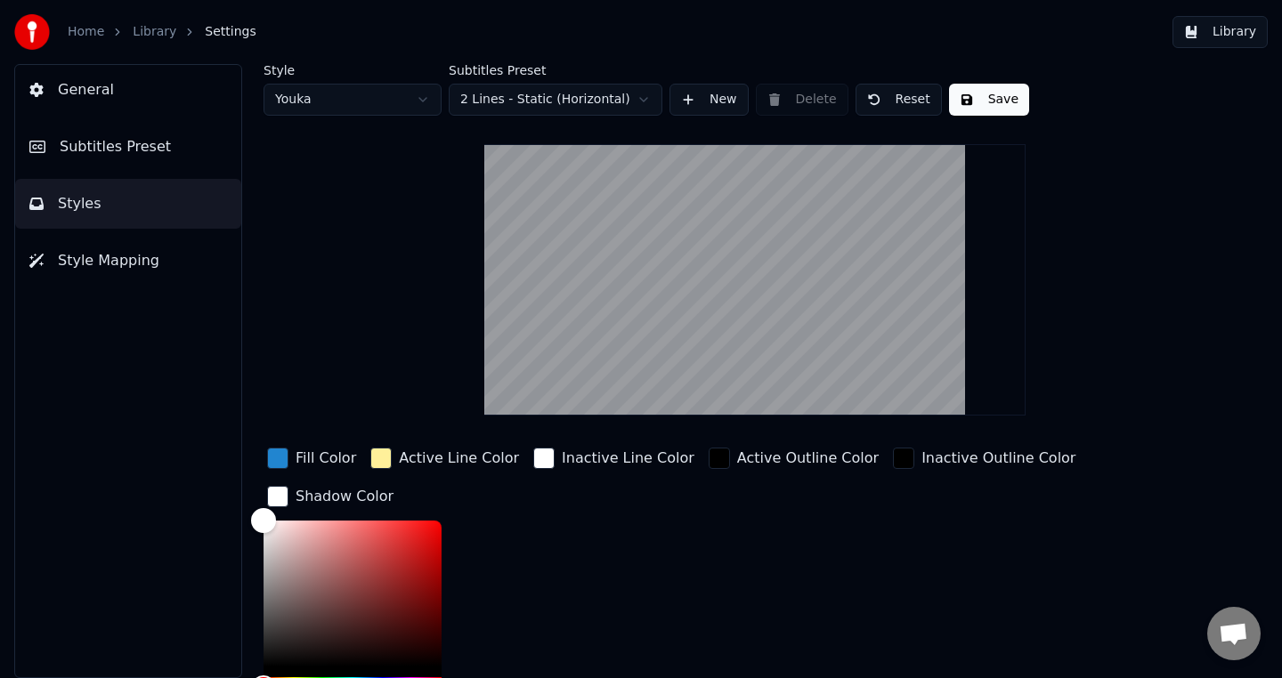
click at [709, 458] on div "button" at bounding box center [719, 458] width 21 height 21
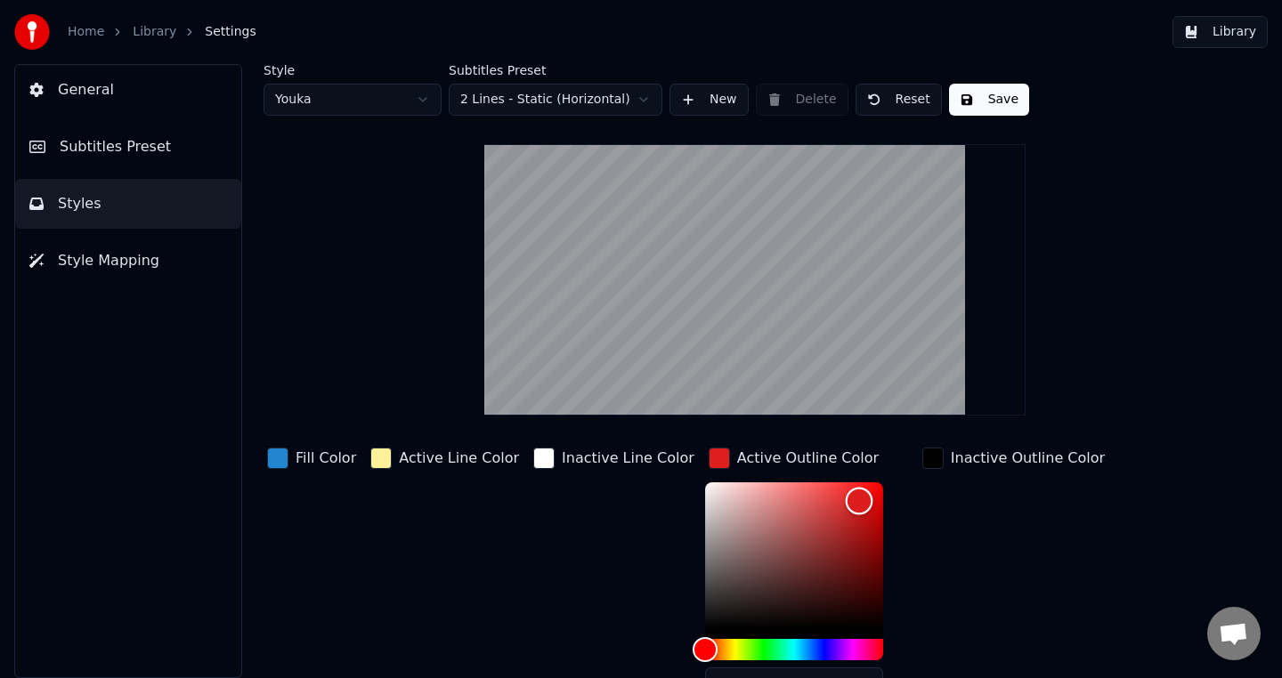
drag, startPoint x: 742, startPoint y: 542, endPoint x: 831, endPoint y: 500, distance: 98.4
click at [831, 500] on div "Color" at bounding box center [794, 555] width 178 height 146
click at [891, 103] on button "Reset" at bounding box center [898, 100] width 86 height 32
type input "*******"
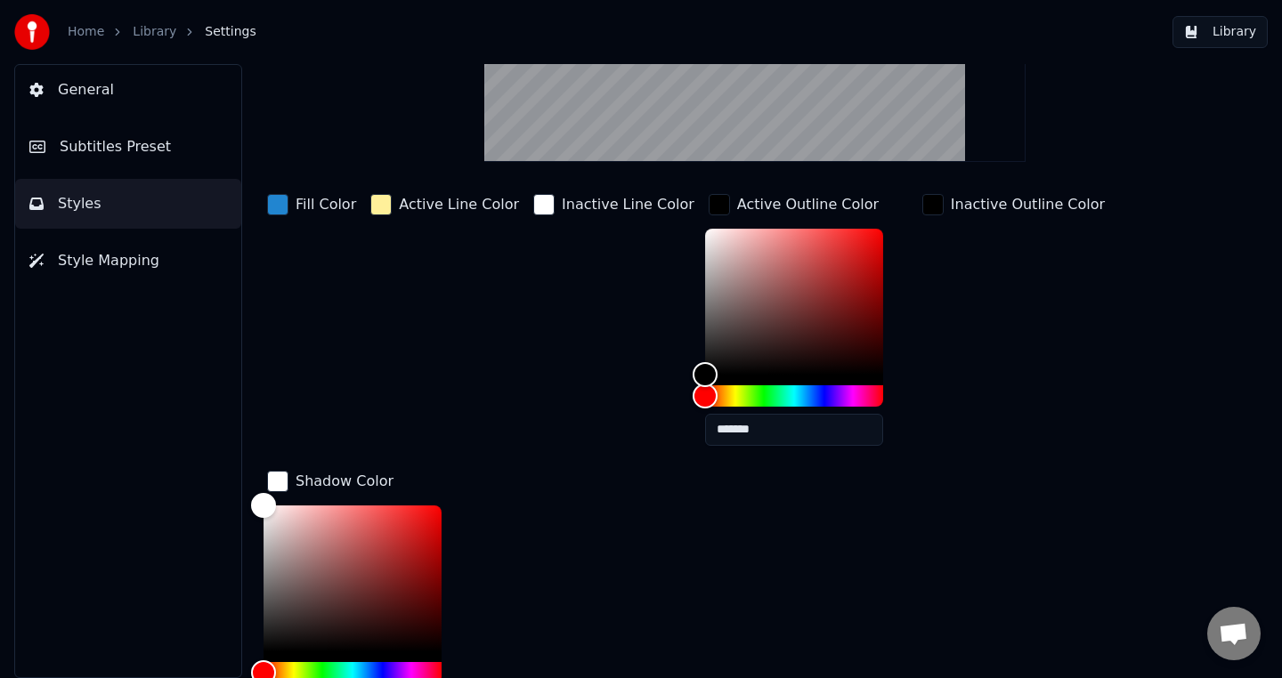
scroll to position [245, 0]
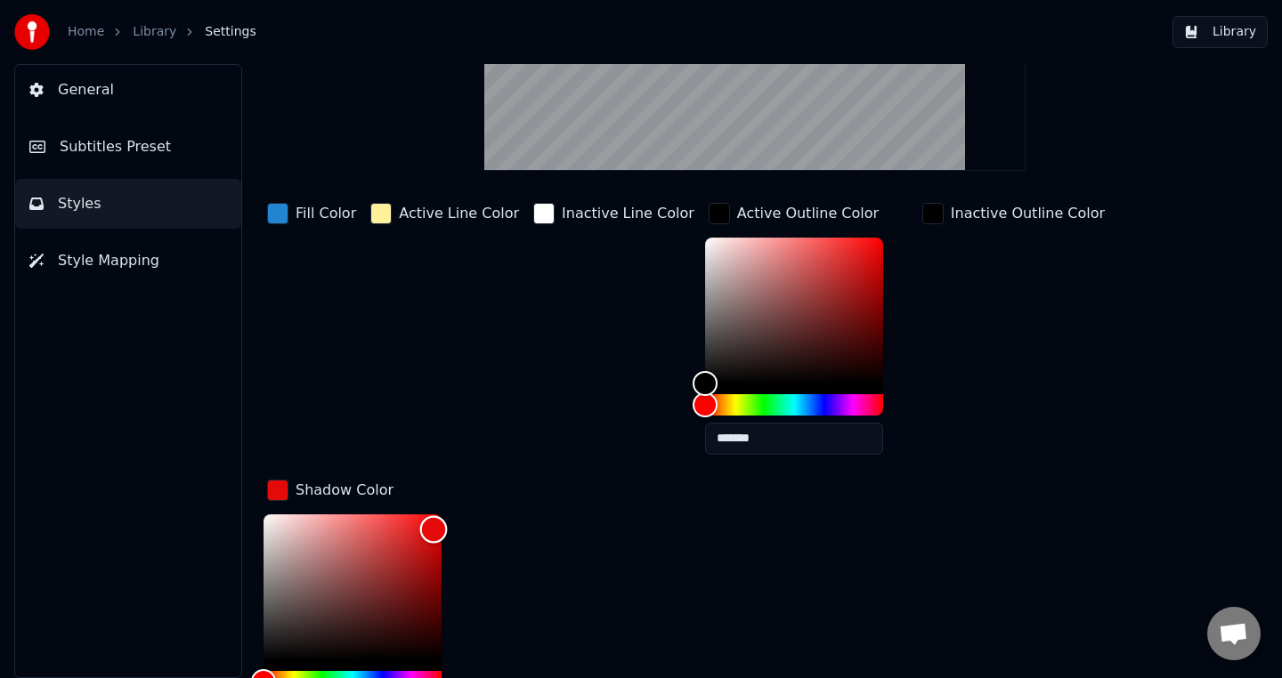
drag, startPoint x: 430, startPoint y: 546, endPoint x: 439, endPoint y: 505, distance: 41.9
click at [439, 515] on div "Color" at bounding box center [353, 588] width 178 height 146
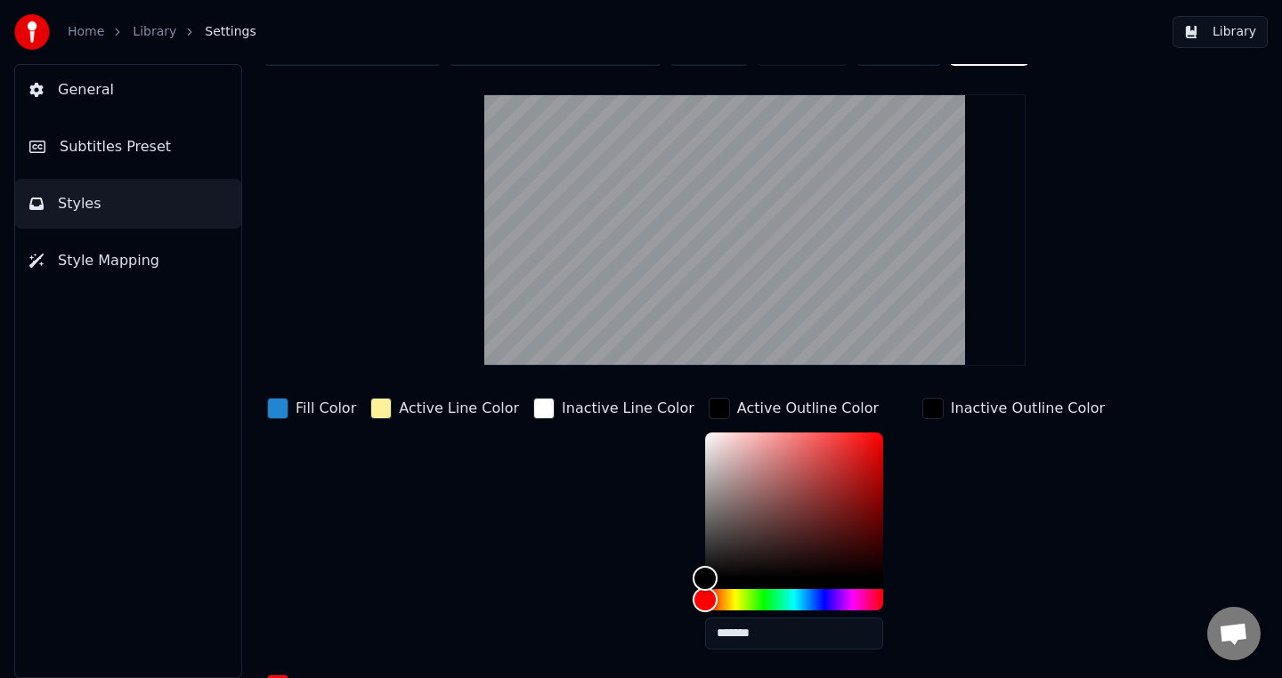
scroll to position [0, 0]
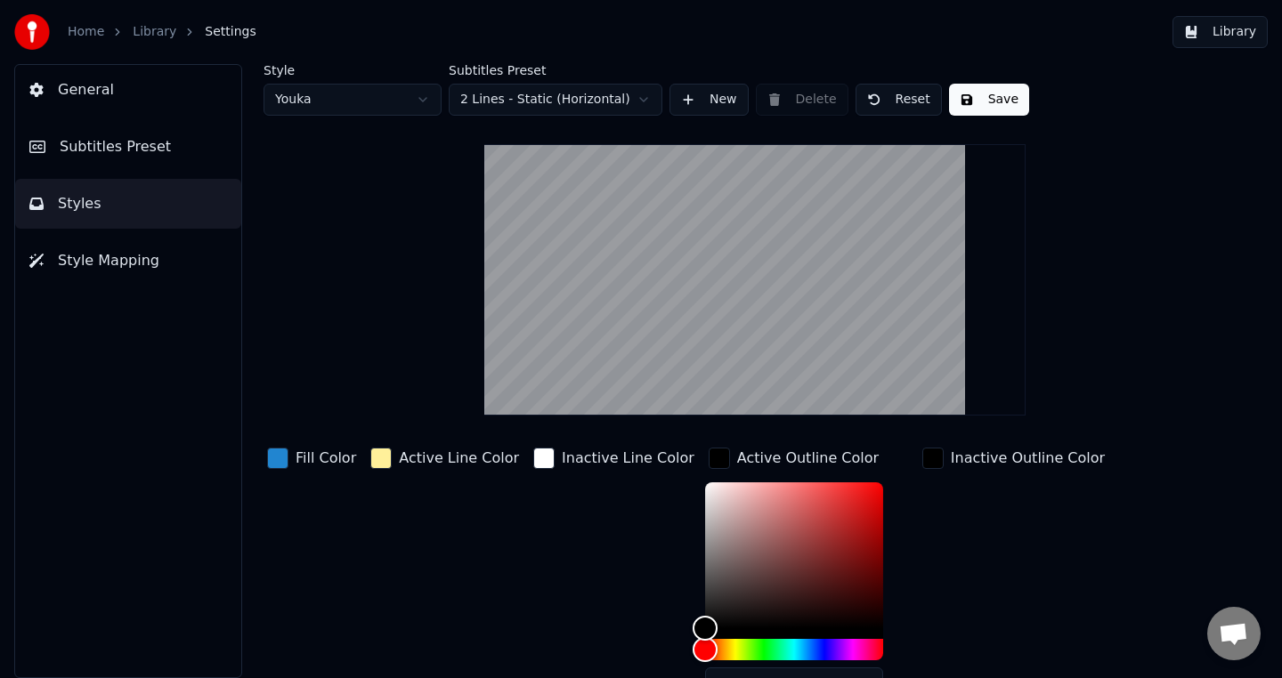
click at [911, 94] on button "Reset" at bounding box center [898, 100] width 86 height 32
type input "*******"
click at [426, 103] on html "Home Library Settings Library General Subtitles Preset Styles Style Mapping Sty…" at bounding box center [641, 339] width 1282 height 678
click at [411, 97] on html "Home Library Settings Library General Subtitles Preset Styles Style Mapping Sty…" at bounding box center [641, 339] width 1282 height 678
click at [985, 109] on button "Save" at bounding box center [989, 100] width 80 height 32
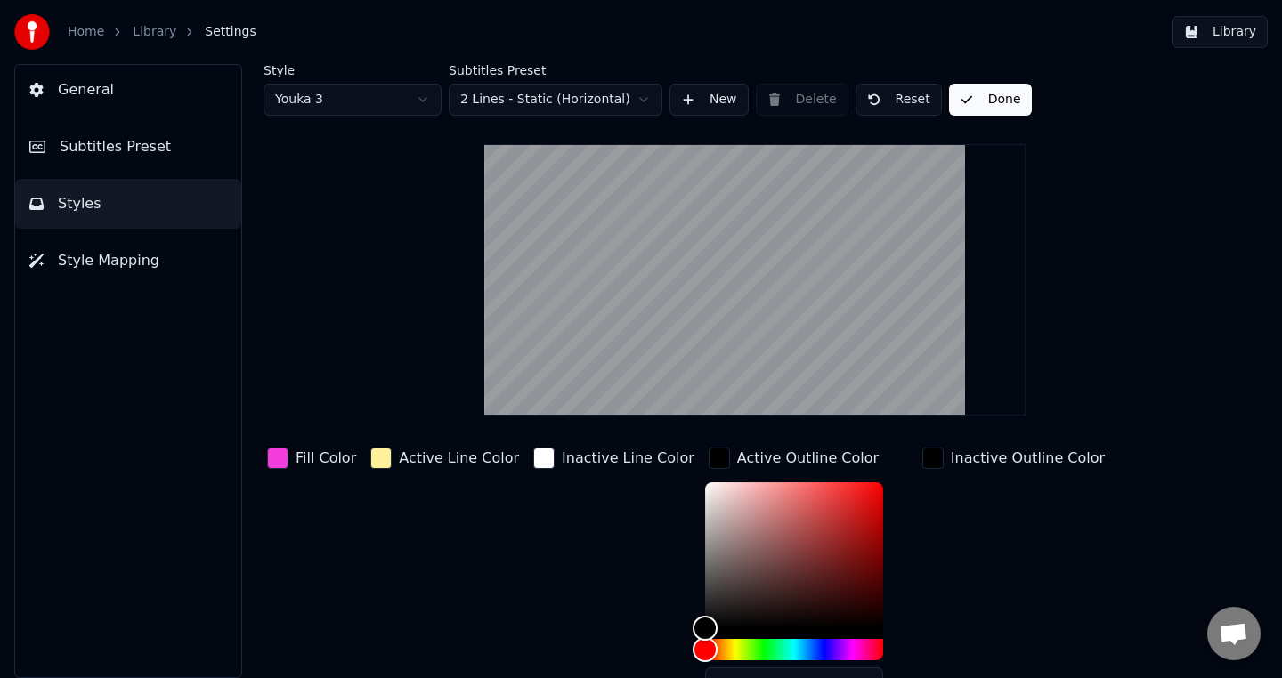
click at [967, 94] on button "Done" at bounding box center [990, 100] width 83 height 32
click at [102, 95] on span "General" at bounding box center [86, 89] width 56 height 21
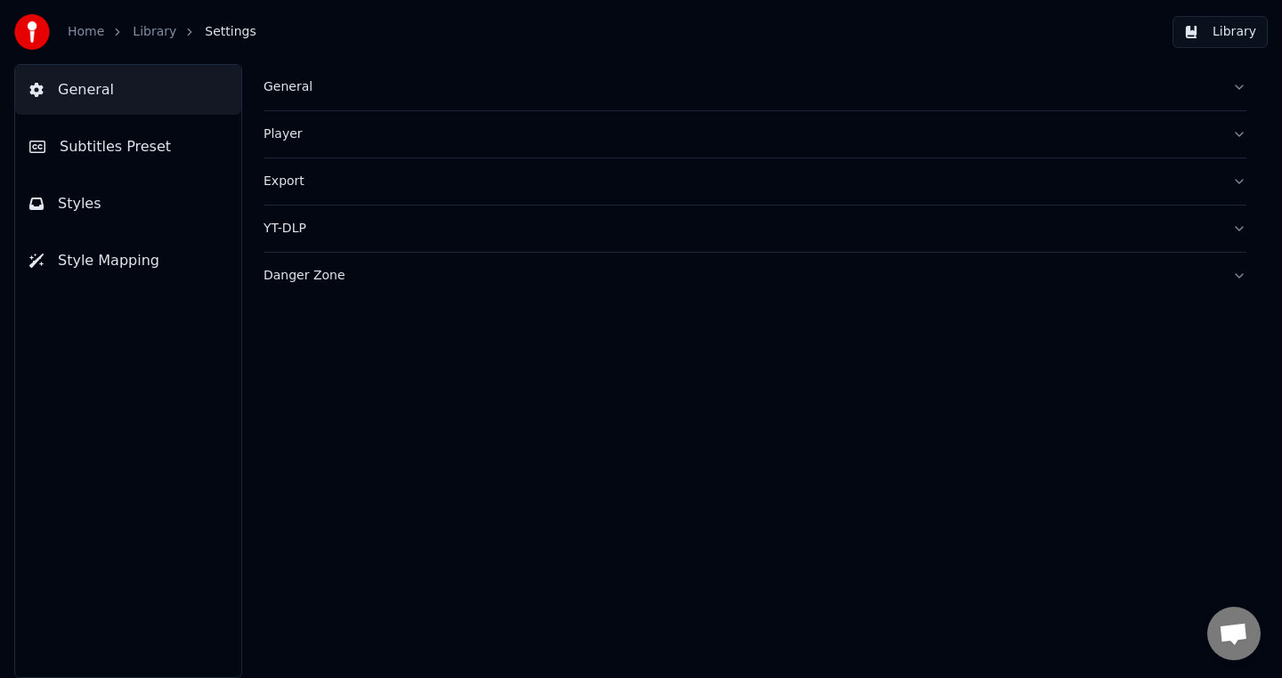
click at [98, 29] on link "Home" at bounding box center [86, 32] width 36 height 18
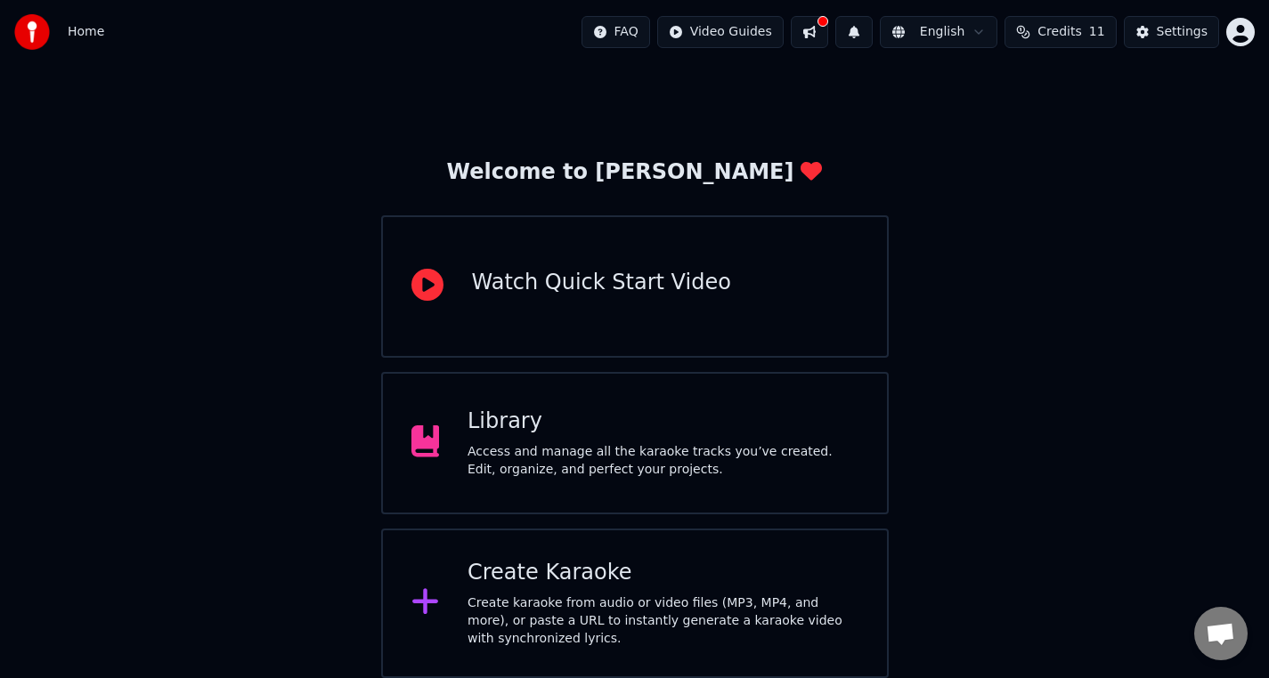
click at [750, 401] on div "Library Access and manage all the karaoke tracks you’ve created. Edit, organize…" at bounding box center [634, 443] width 507 height 142
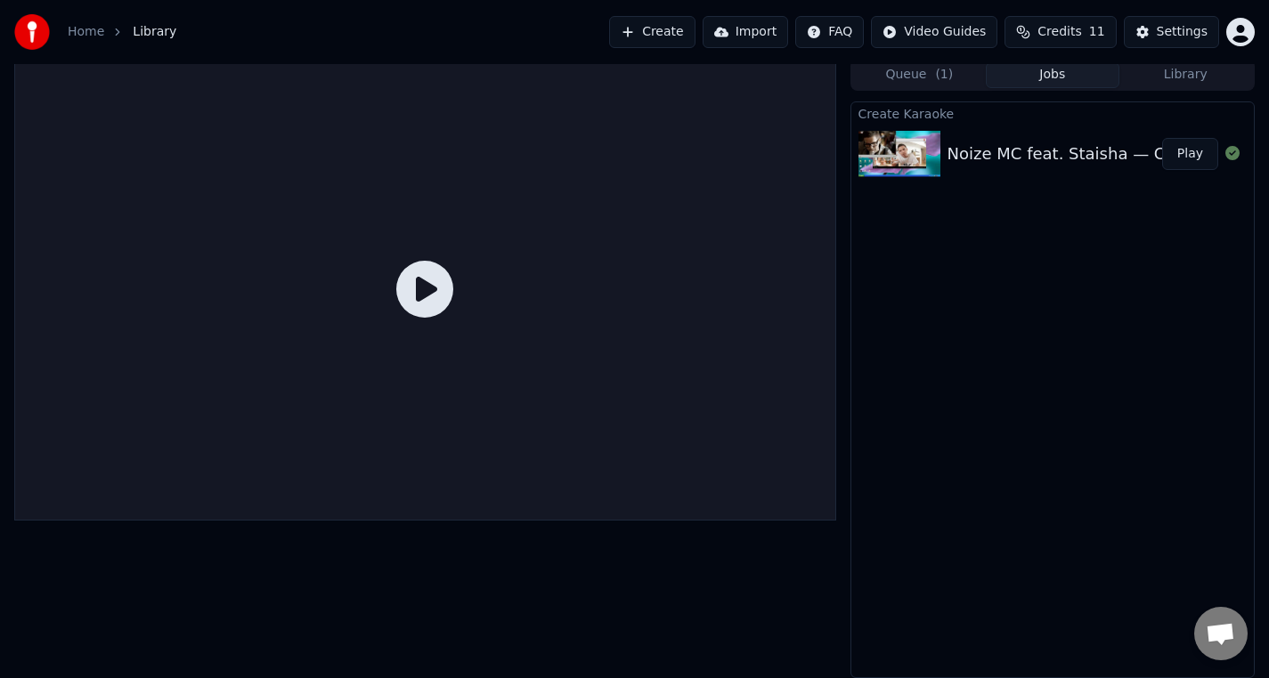
scroll to position [4, 0]
click at [425, 288] on icon at bounding box center [424, 290] width 57 height 57
click at [1192, 149] on button "Play" at bounding box center [1190, 155] width 56 height 32
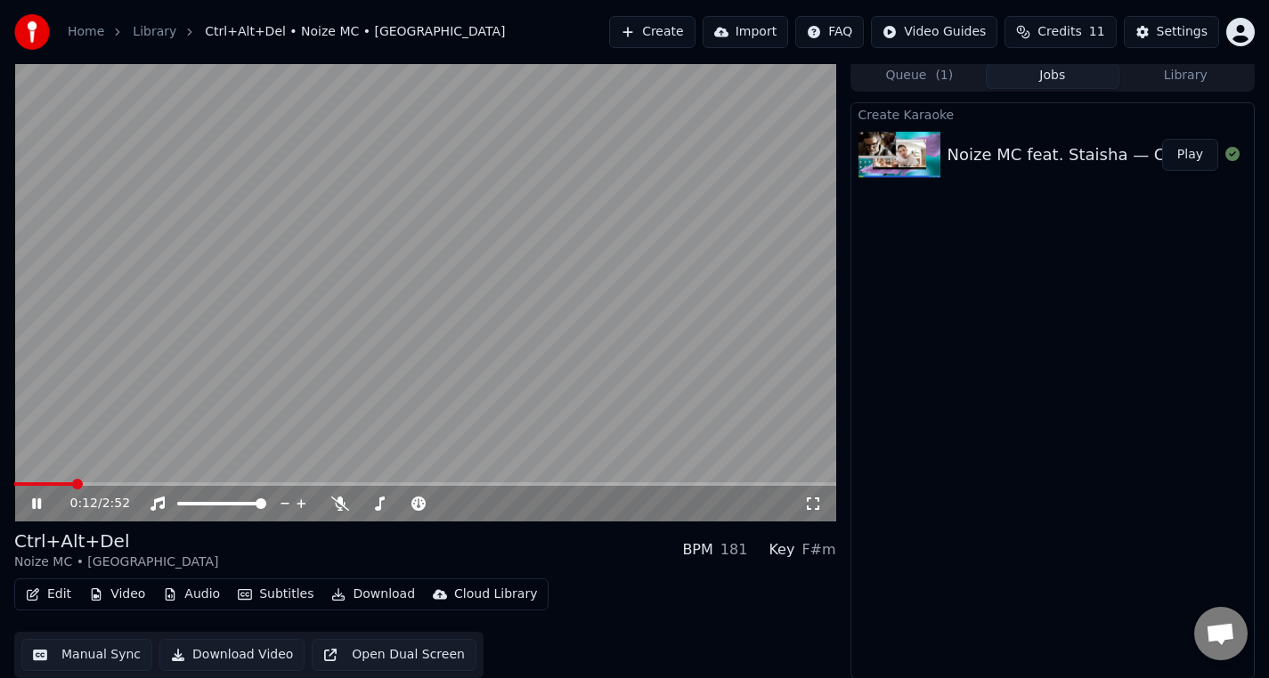
click at [288, 312] on video at bounding box center [425, 291] width 822 height 462
click at [351, 591] on button "Download" at bounding box center [373, 594] width 98 height 25
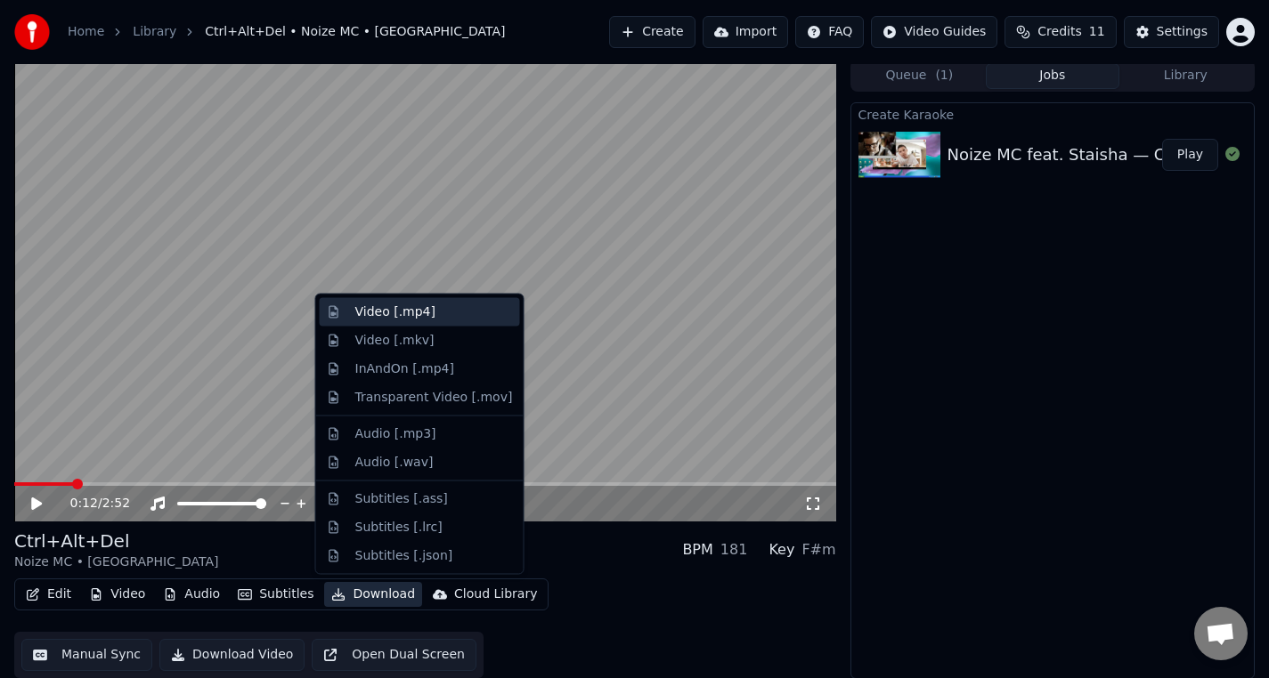
click at [430, 314] on div "Video [.mp4]" at bounding box center [434, 313] width 158 height 18
